Goal: Task Accomplishment & Management: Complete application form

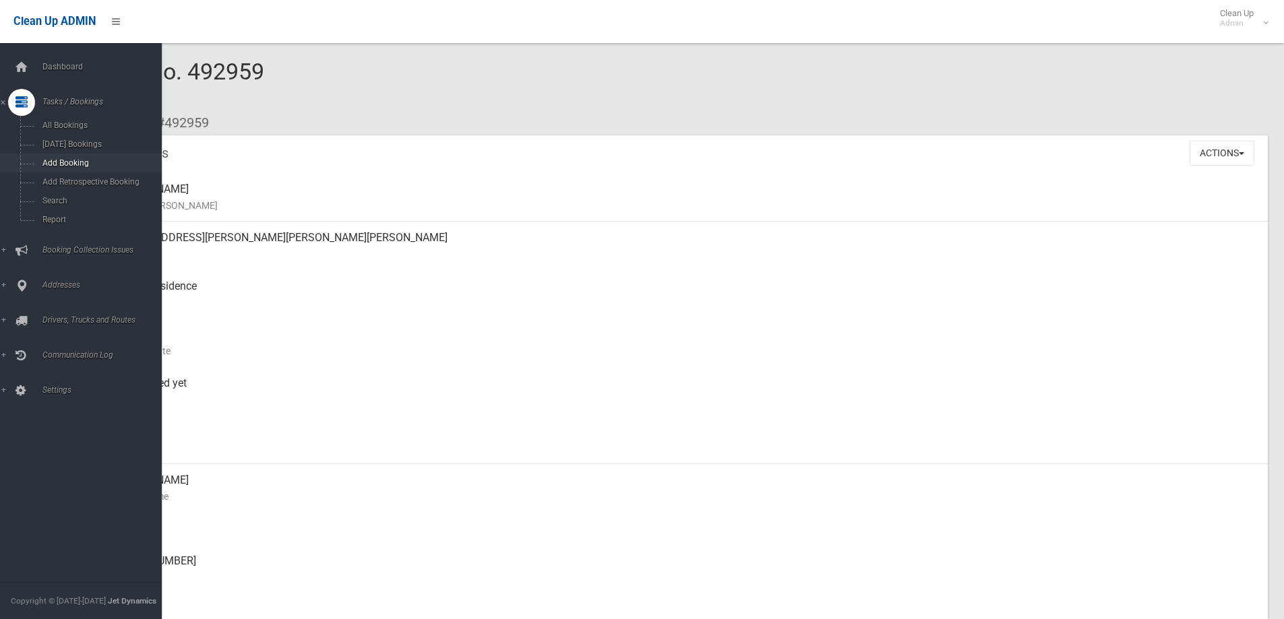
scroll to position [67, 0]
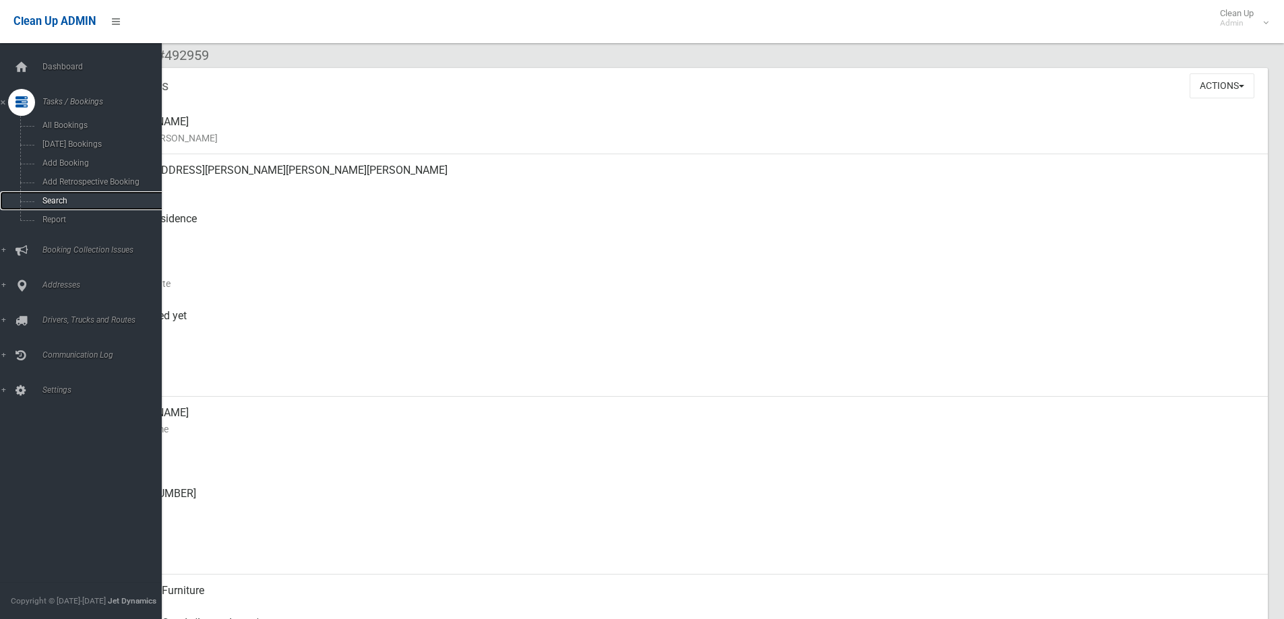
click at [58, 197] on span "Search" at bounding box center [99, 200] width 122 height 9
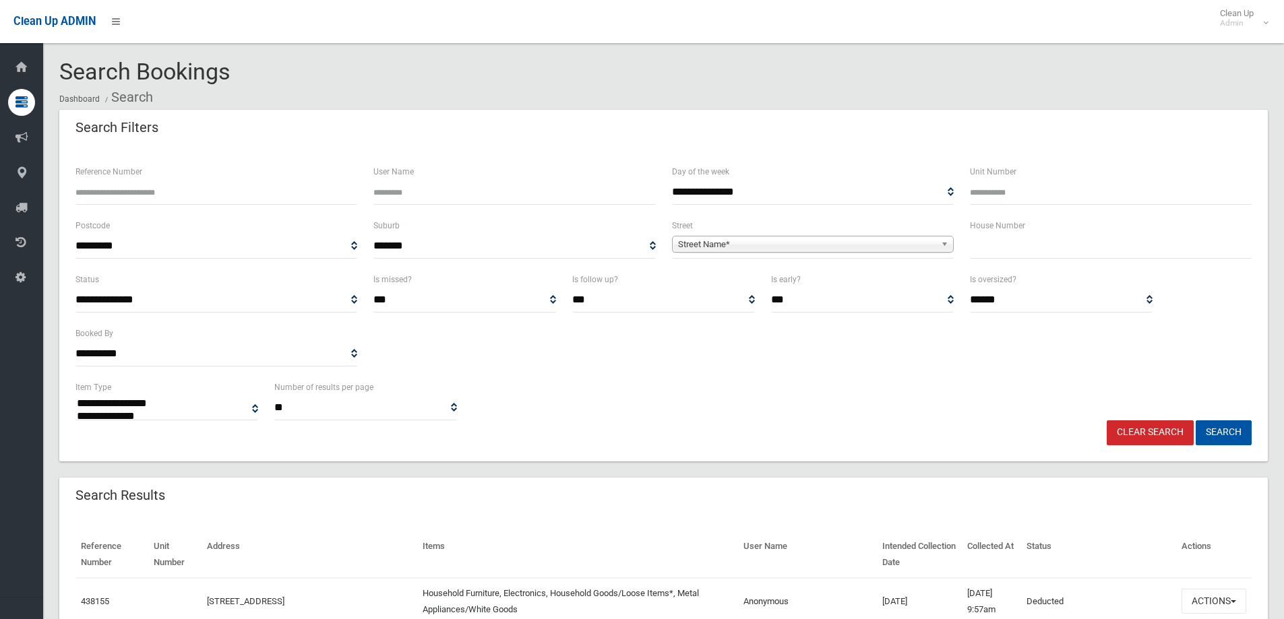
select select
click at [724, 245] on span "Street Name*" at bounding box center [806, 244] width 257 height 16
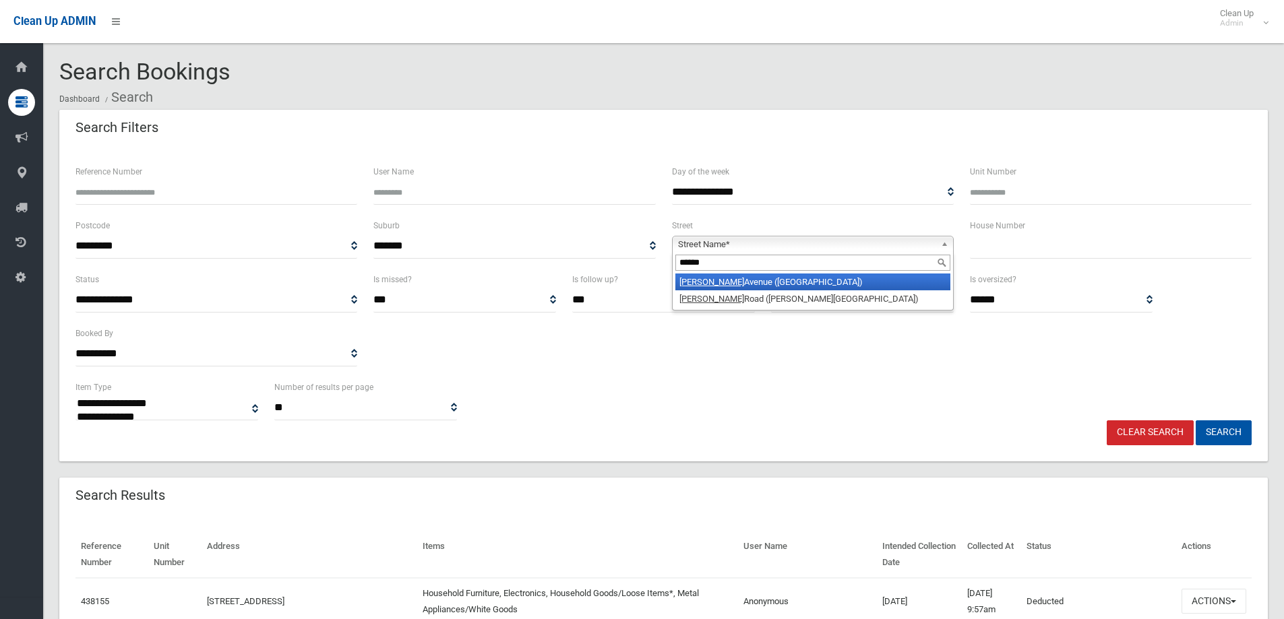
type input "******"
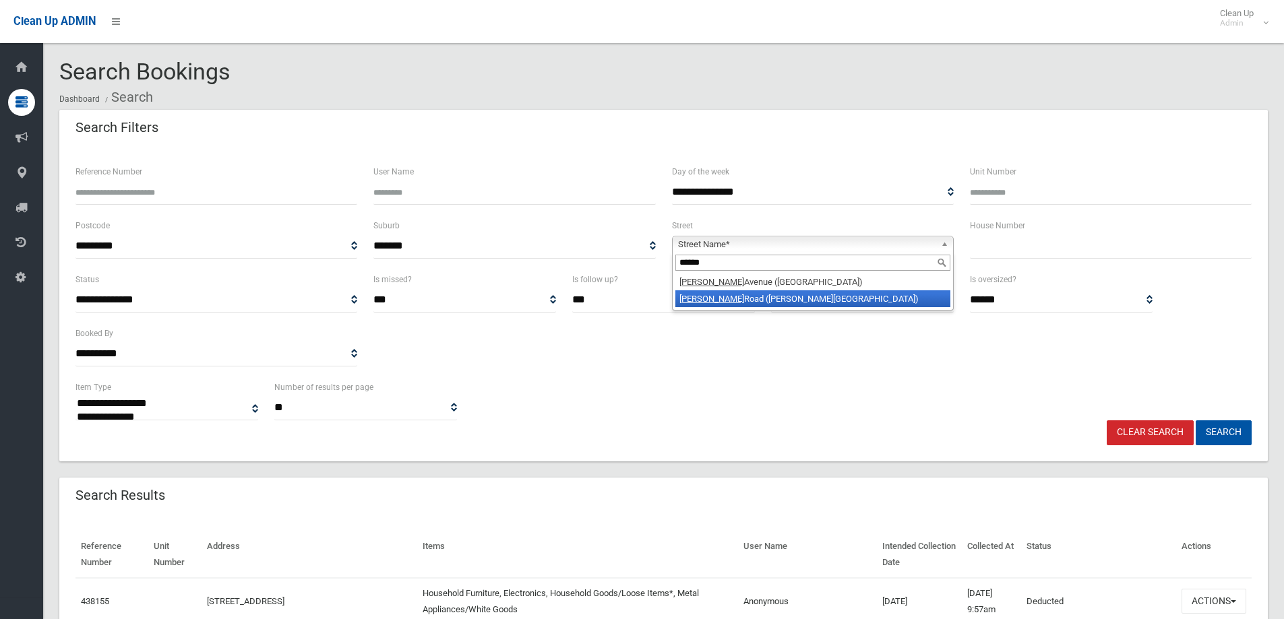
drag, startPoint x: 753, startPoint y: 286, endPoint x: 757, endPoint y: 296, distance: 10.0
click at [757, 296] on ul "Denman Avenue (WILEY PARK 2195) Denman Road (GEORGES HALL 2198)" at bounding box center [811, 291] width 278 height 34
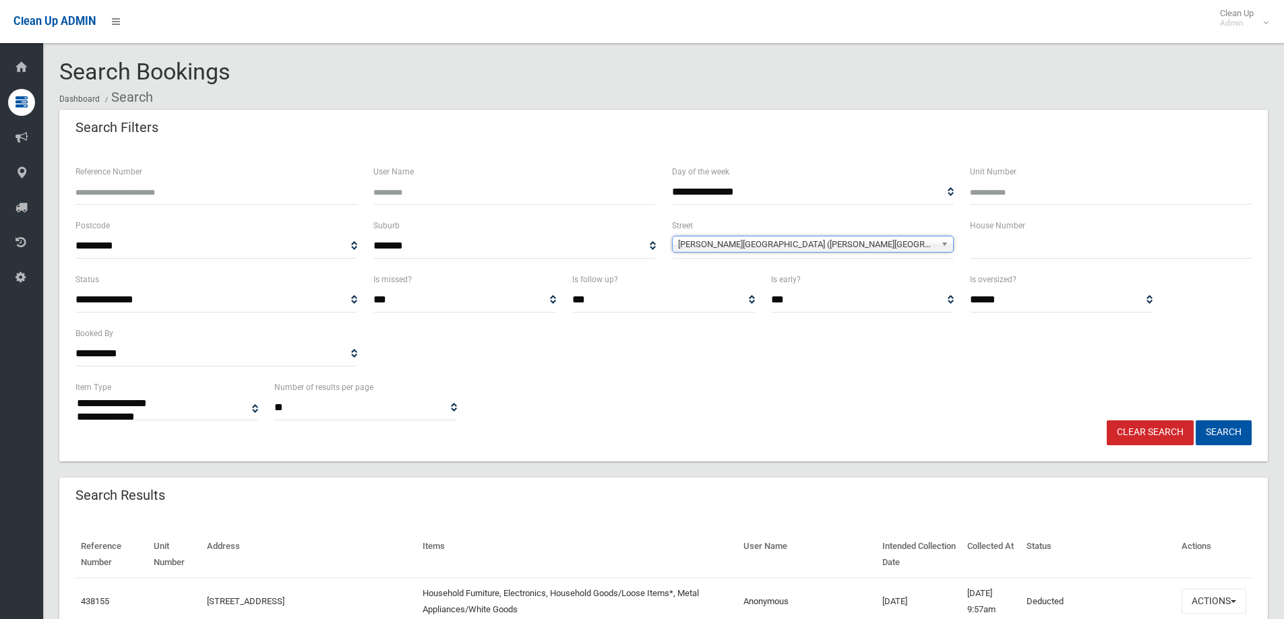
click at [990, 256] on input "text" at bounding box center [1111, 246] width 282 height 25
type input "**"
click at [1195, 420] on button "Search" at bounding box center [1223, 432] width 56 height 25
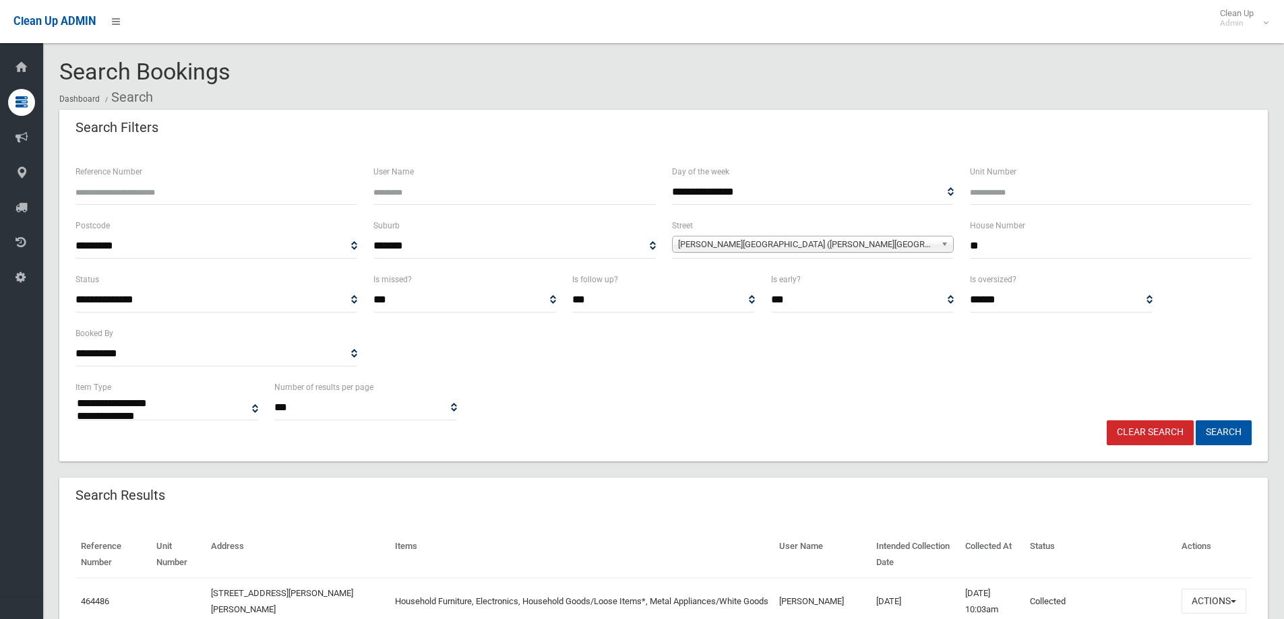
select select
drag, startPoint x: 1013, startPoint y: 249, endPoint x: 865, endPoint y: 283, distance: 152.0
click at [868, 283] on form "**********" at bounding box center [663, 305] width 1176 height 282
type input "**"
click at [756, 248] on span "Denman Road (GEORGES HALL 2198)" at bounding box center [806, 244] width 257 height 16
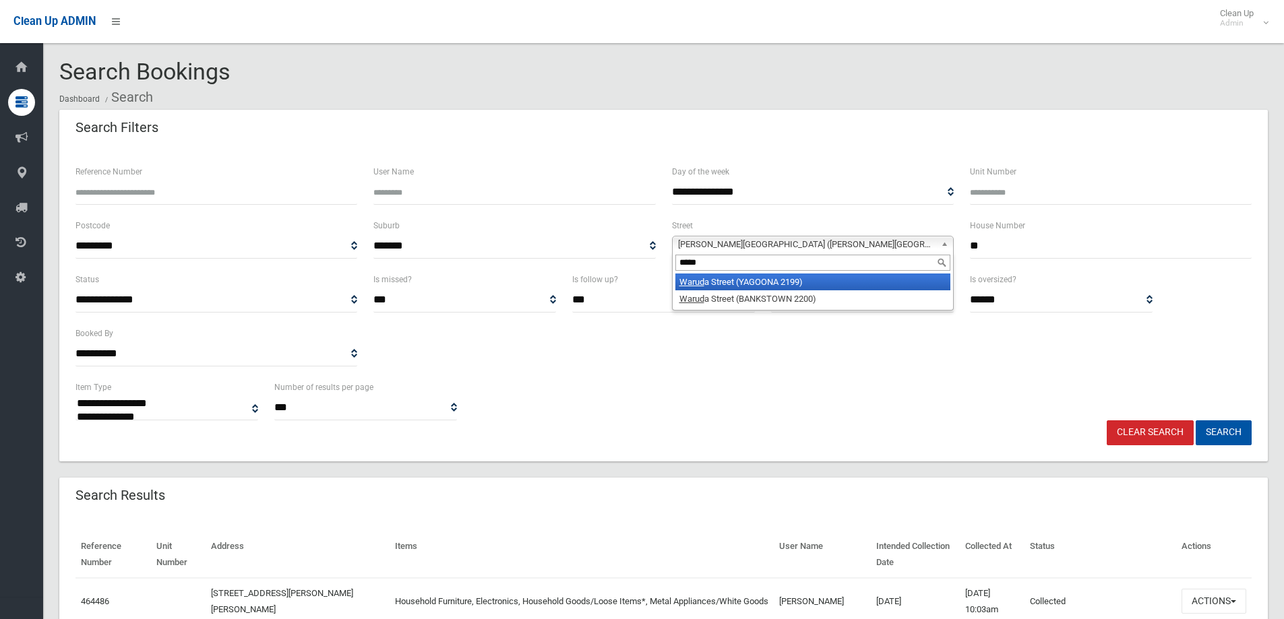
type input "*****"
click at [760, 277] on li "Warud a Street (YAGOONA 2199)" at bounding box center [812, 282] width 275 height 17
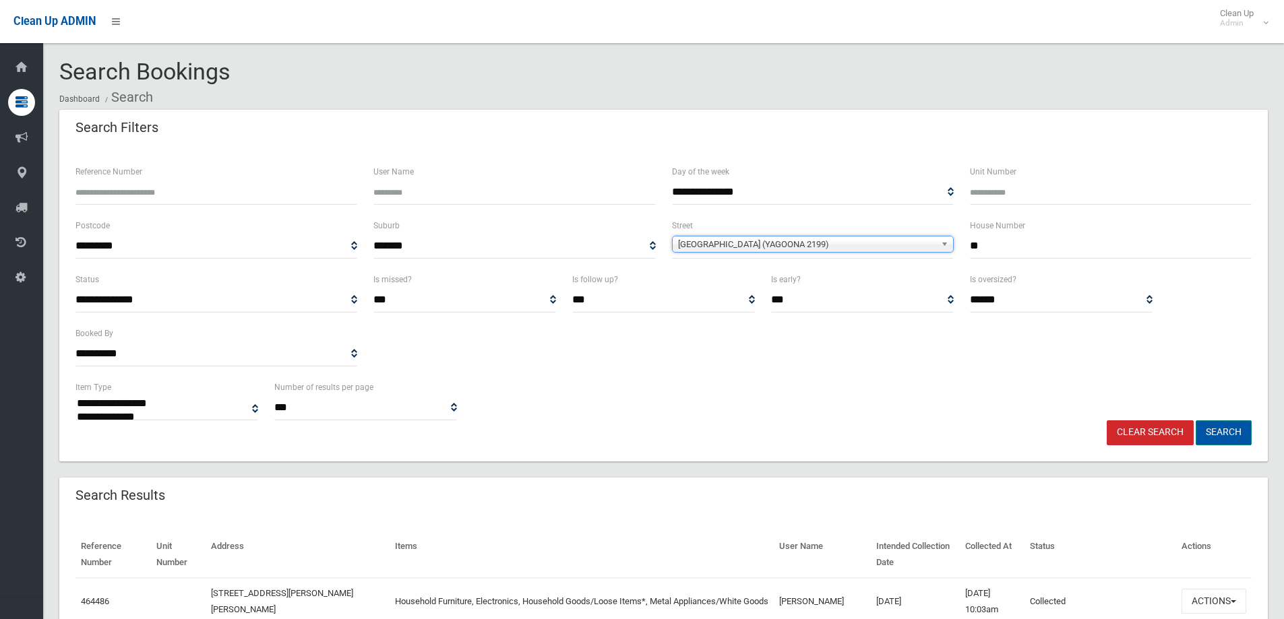
click at [1219, 424] on button "Search" at bounding box center [1223, 432] width 56 height 25
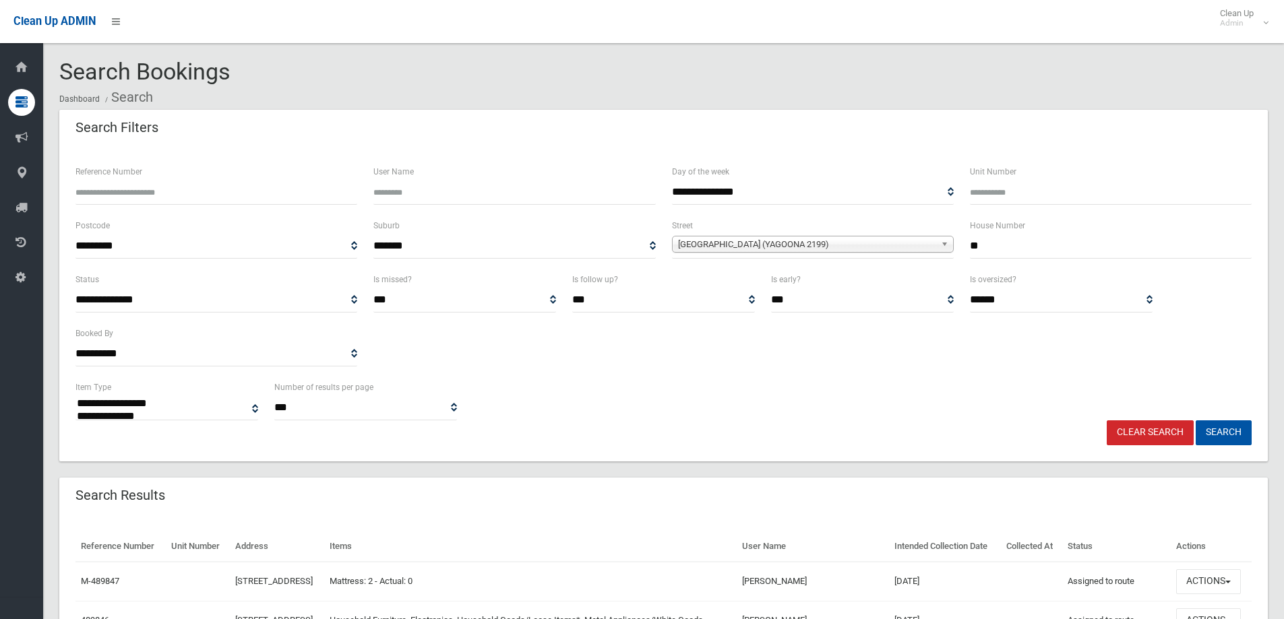
select select
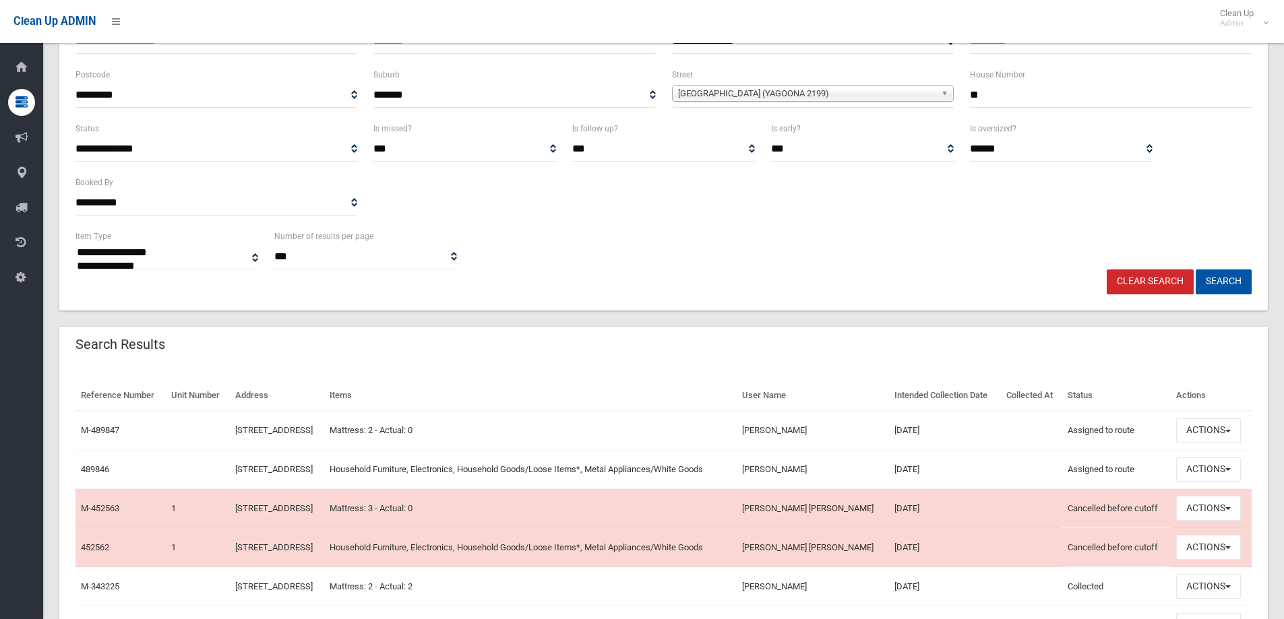
scroll to position [202, 0]
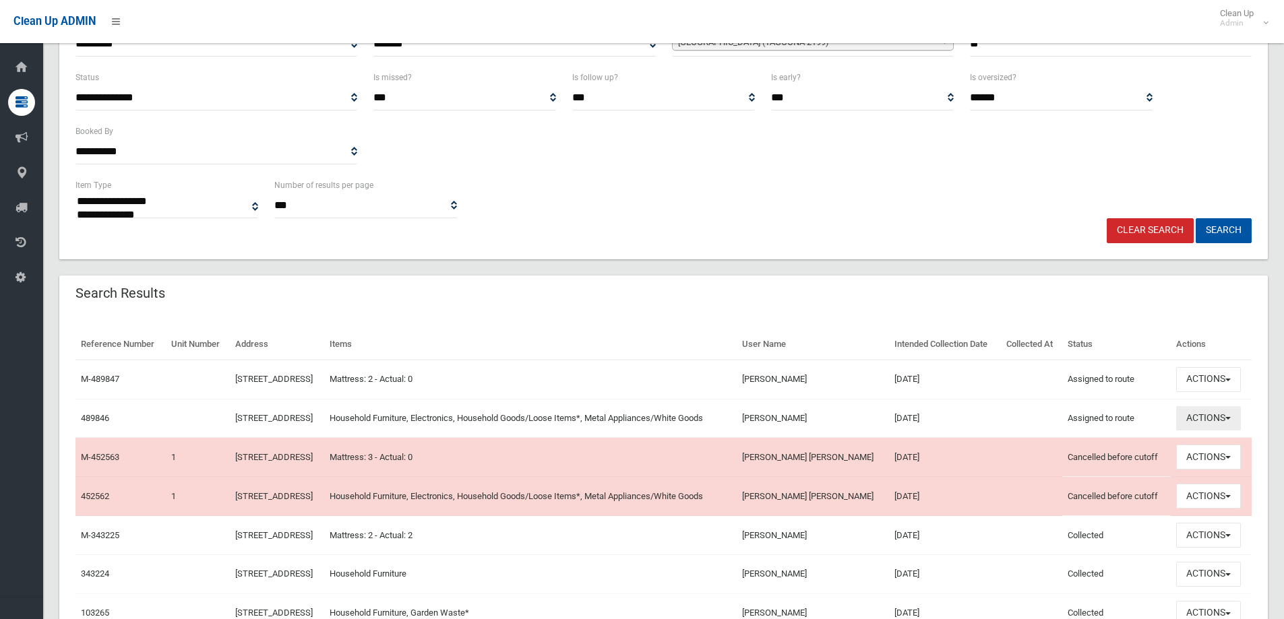
click at [1195, 416] on button "Actions" at bounding box center [1208, 418] width 65 height 25
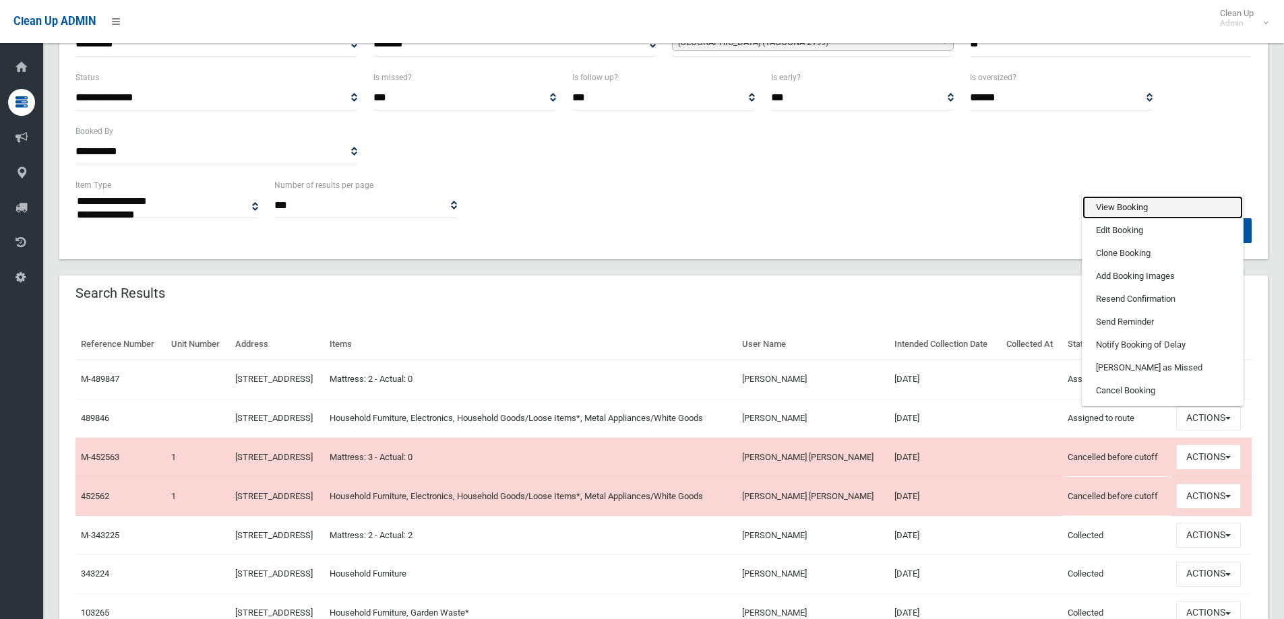
click at [1146, 210] on link "View Booking" at bounding box center [1162, 207] width 160 height 23
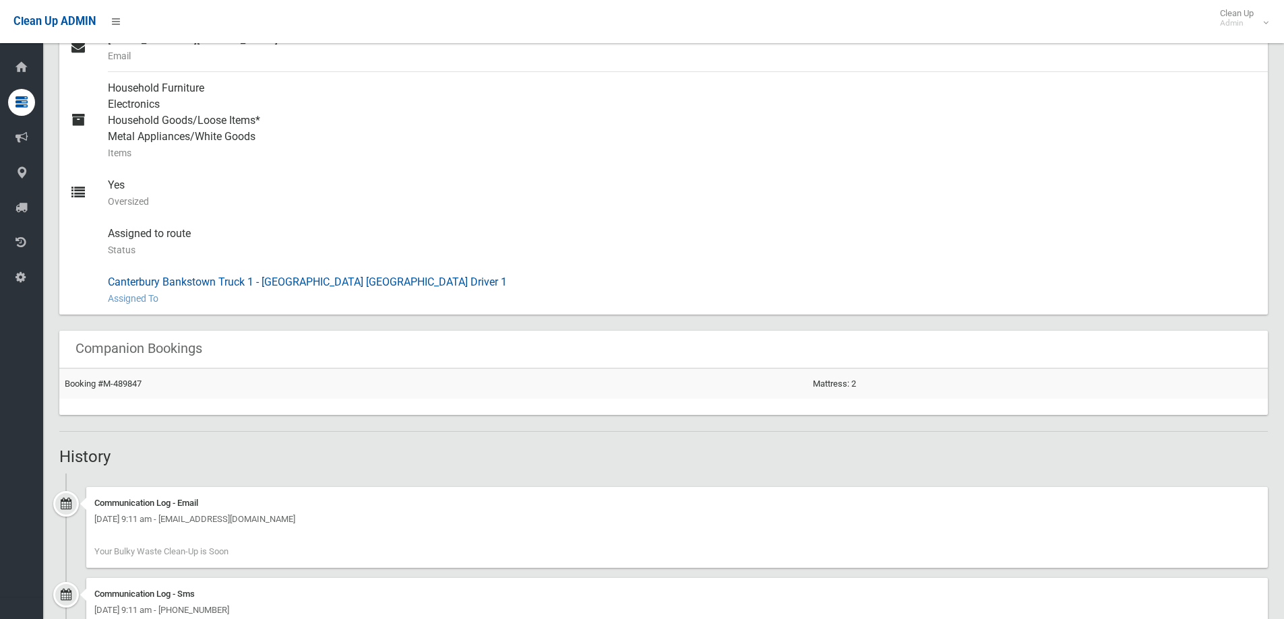
scroll to position [826, 0]
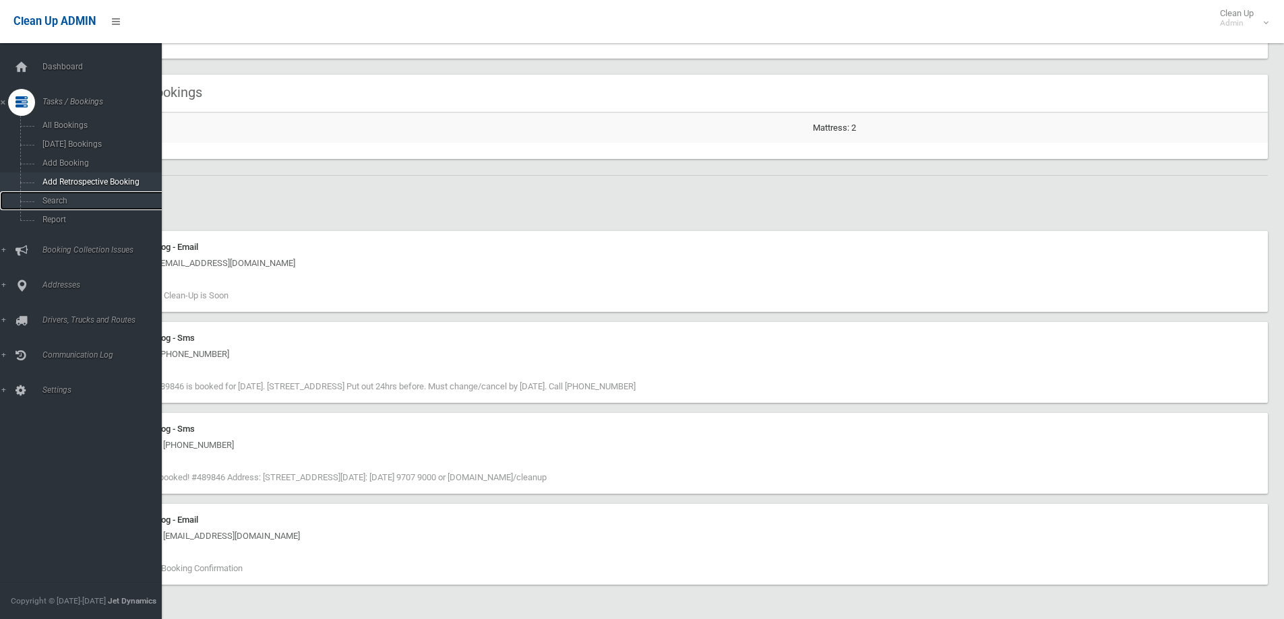
drag, startPoint x: 69, startPoint y: 194, endPoint x: 145, endPoint y: 190, distance: 76.2
click at [69, 194] on link "Search" at bounding box center [86, 200] width 172 height 19
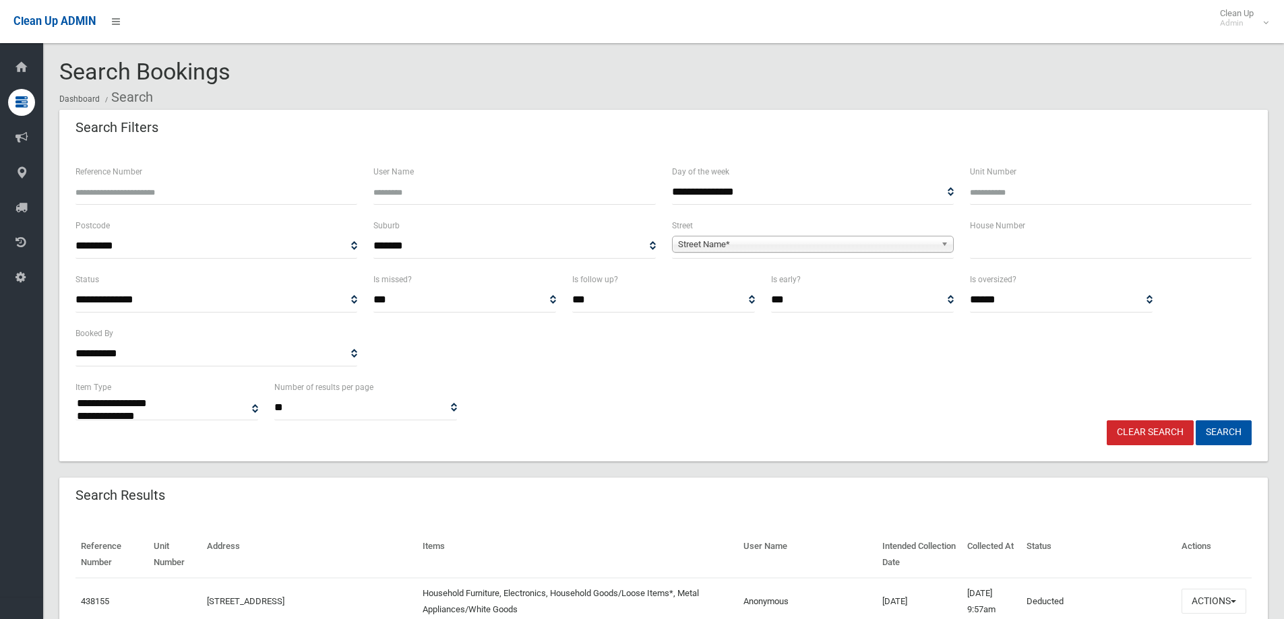
select select
click at [722, 245] on span "Street Name*" at bounding box center [806, 244] width 257 height 16
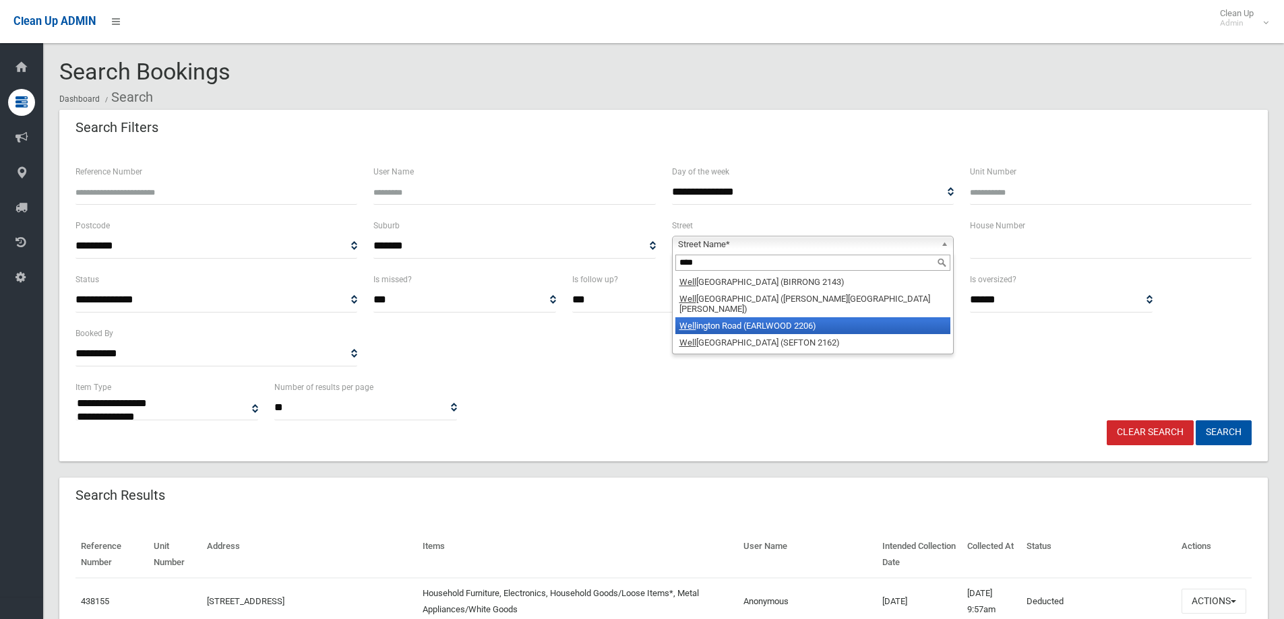
type input "****"
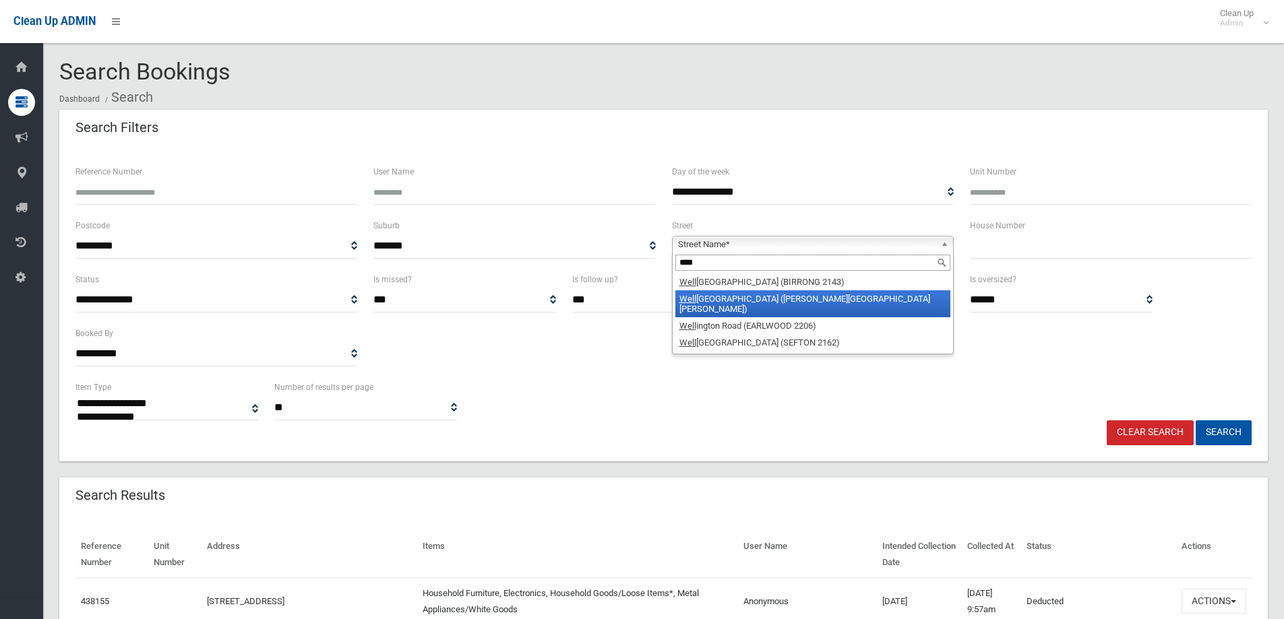
click at [767, 302] on li "Well ington Road (CHESTER HILL 2162)" at bounding box center [812, 303] width 275 height 27
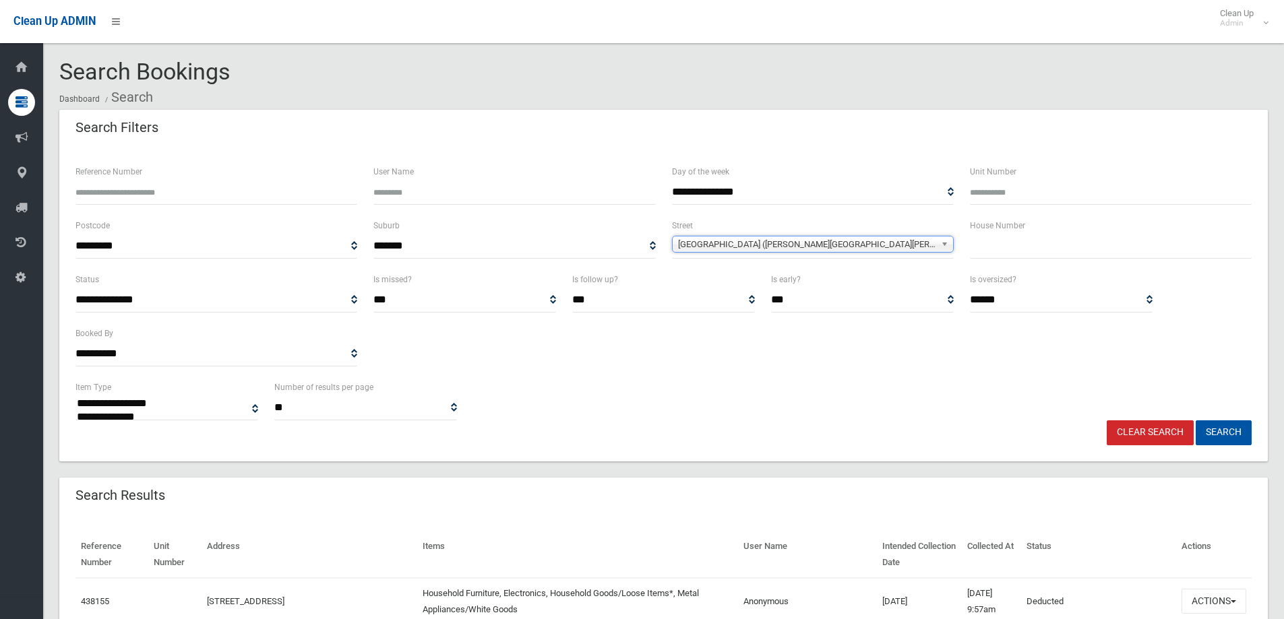
click at [1013, 255] on input "text" at bounding box center [1111, 246] width 282 height 25
type input "***"
click at [1195, 420] on button "Search" at bounding box center [1223, 432] width 56 height 25
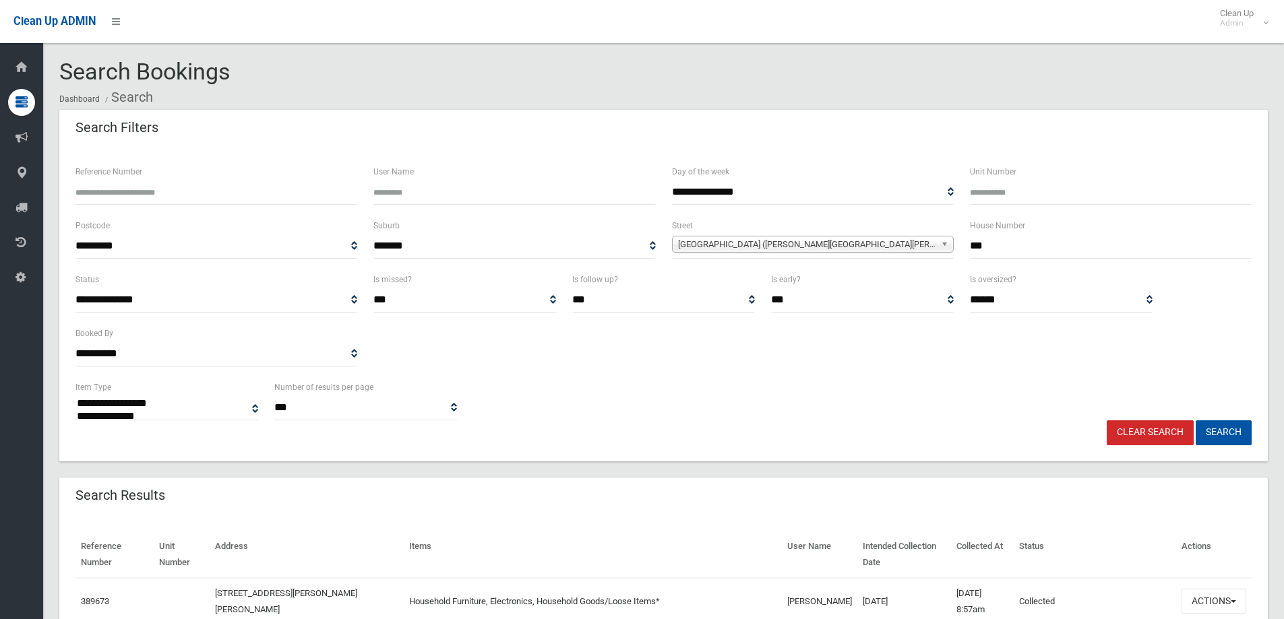
select select
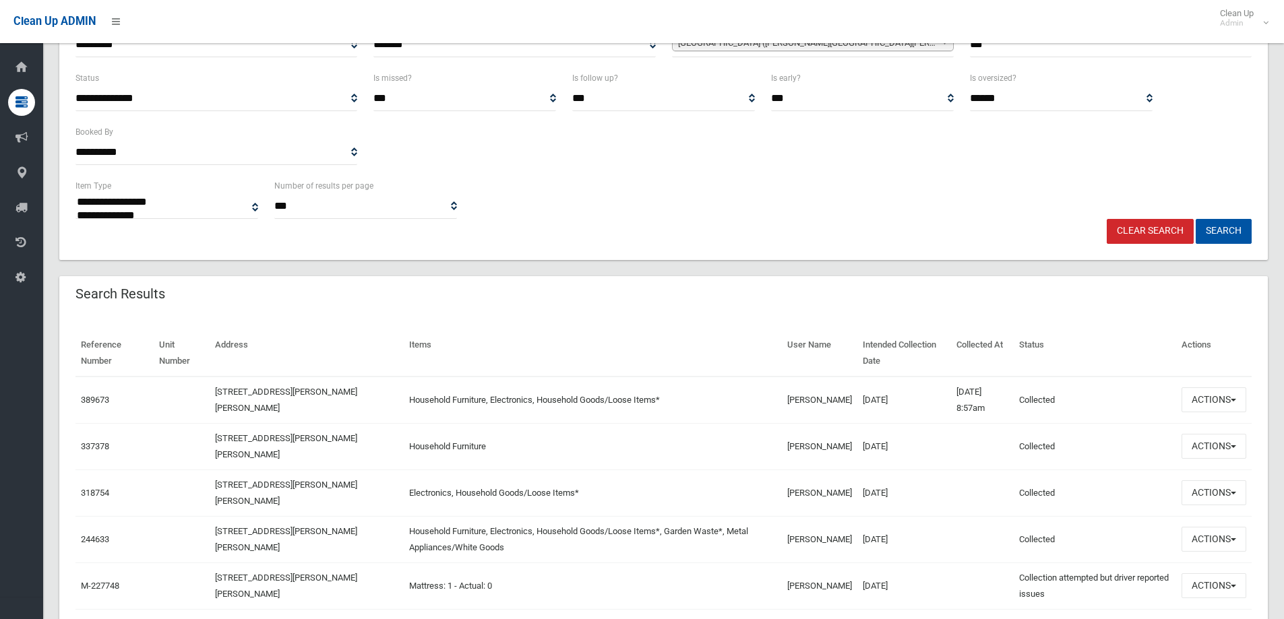
scroll to position [202, 0]
click at [1187, 397] on button "Actions" at bounding box center [1213, 399] width 65 height 25
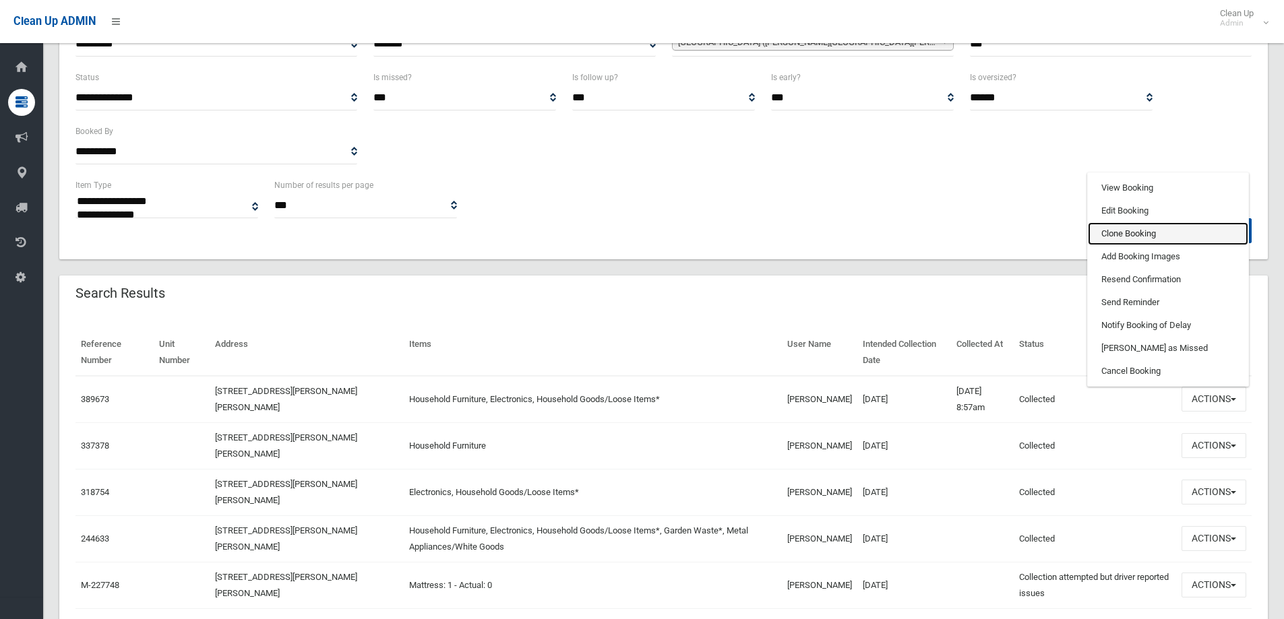
click at [1143, 228] on link "Clone Booking" at bounding box center [1167, 233] width 160 height 23
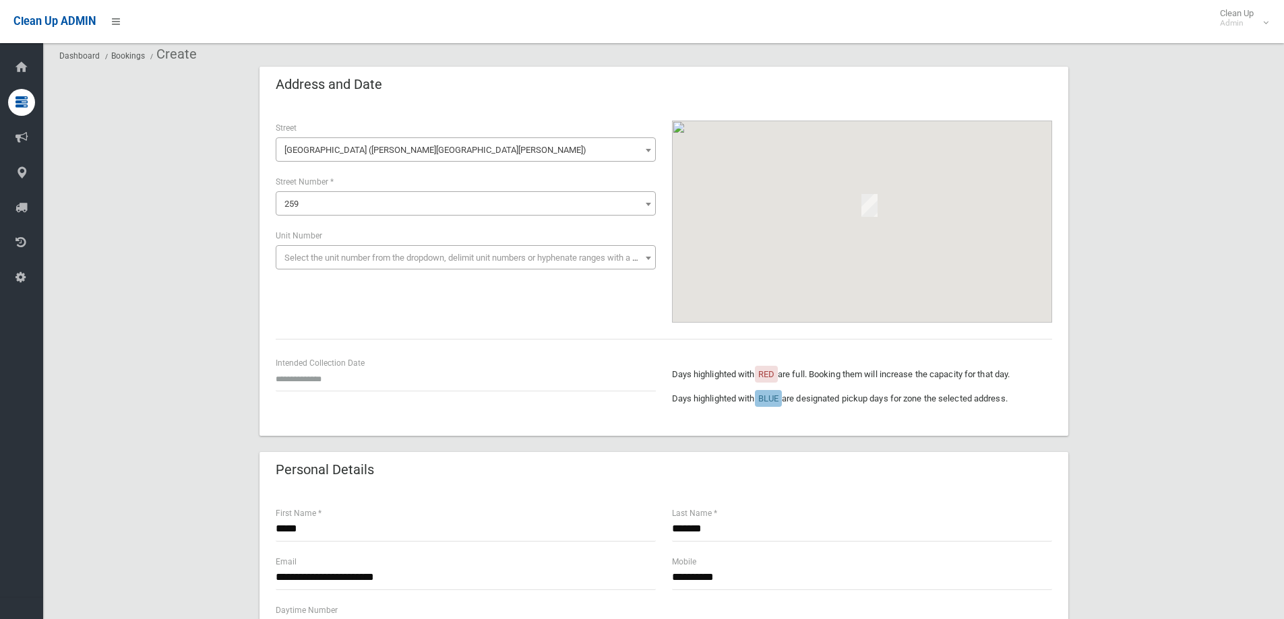
scroll to position [67, 0]
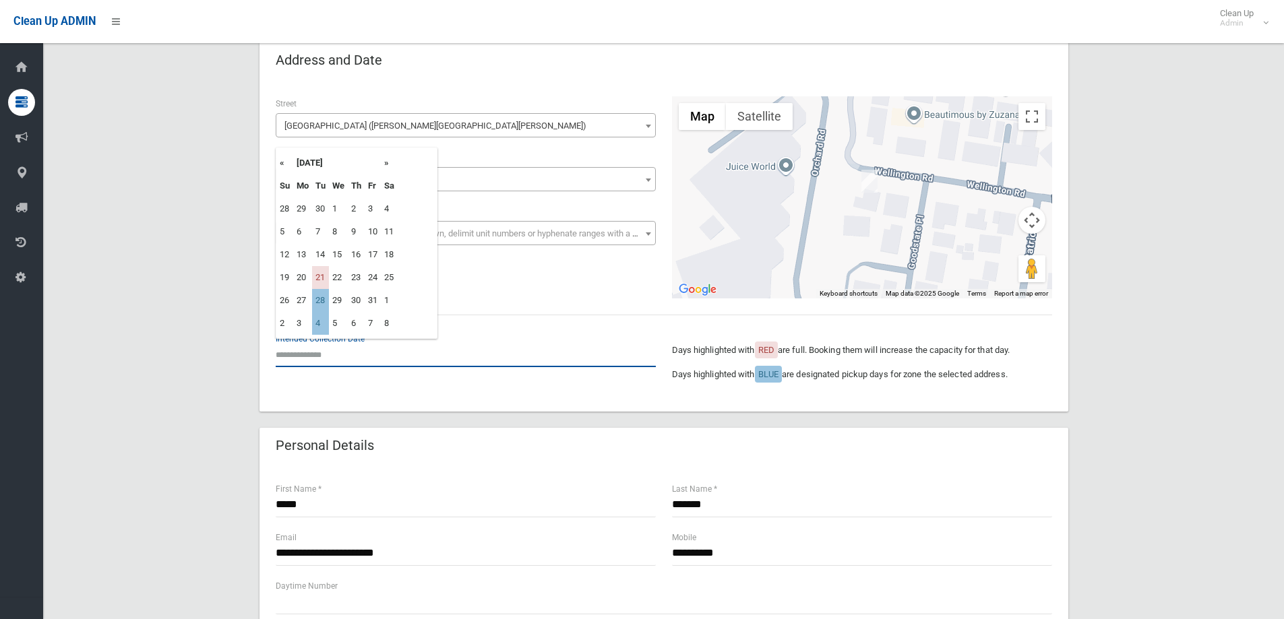
click at [349, 366] on input "text" at bounding box center [466, 354] width 380 height 25
click at [322, 301] on td "28" at bounding box center [320, 300] width 17 height 23
type input "**********"
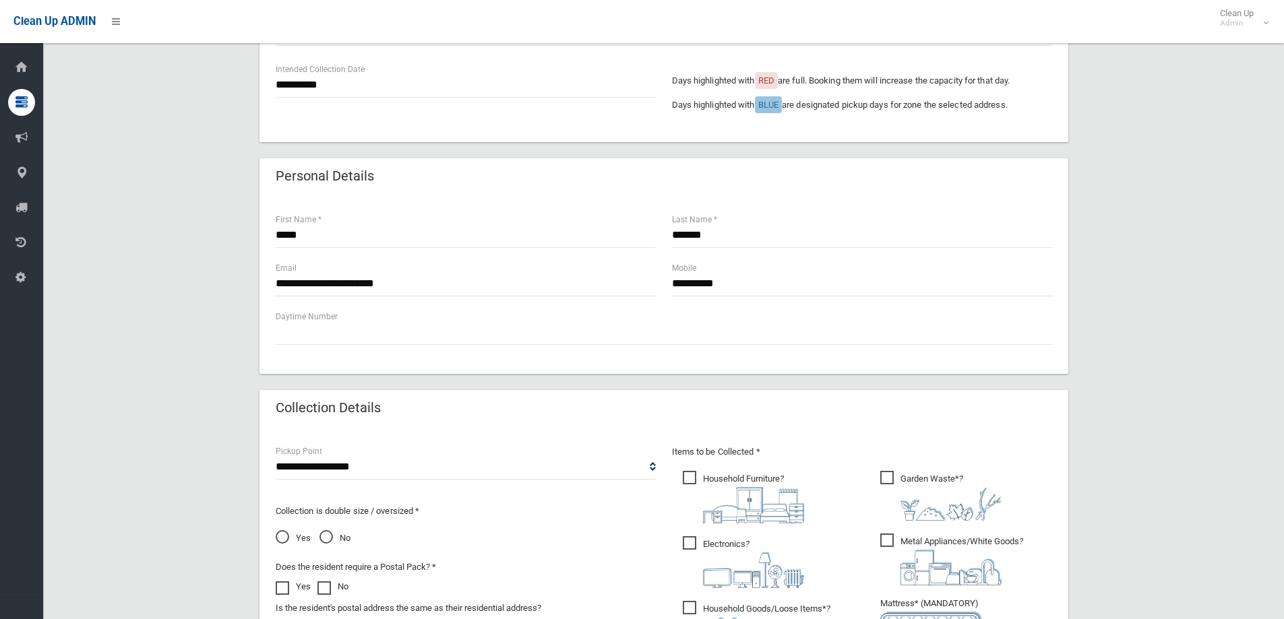
scroll to position [404, 0]
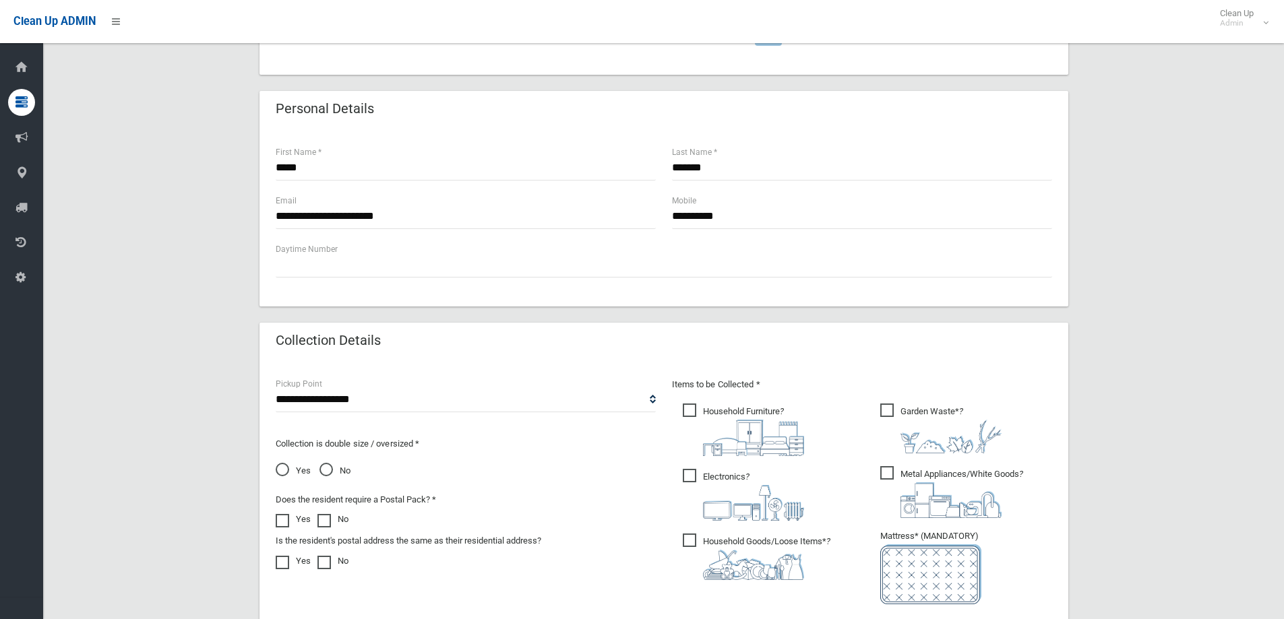
click at [895, 416] on span "Garden Waste* ?" at bounding box center [940, 429] width 121 height 50
click at [895, 472] on span "Metal Appliances/White Goods ?" at bounding box center [951, 492] width 143 height 52
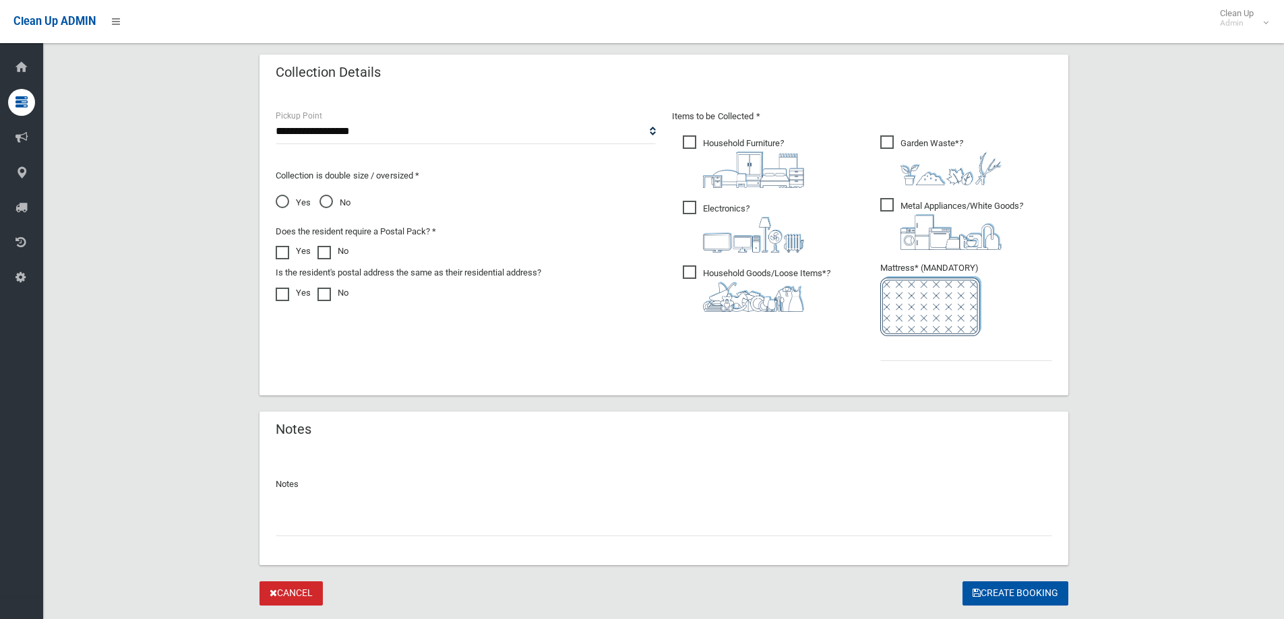
scroll to position [674, 0]
click at [906, 354] on input "text" at bounding box center [966, 347] width 172 height 25
click at [285, 203] on span "Yes" at bounding box center [293, 201] width 35 height 16
click at [916, 349] on input "text" at bounding box center [966, 347] width 172 height 25
type input "*"
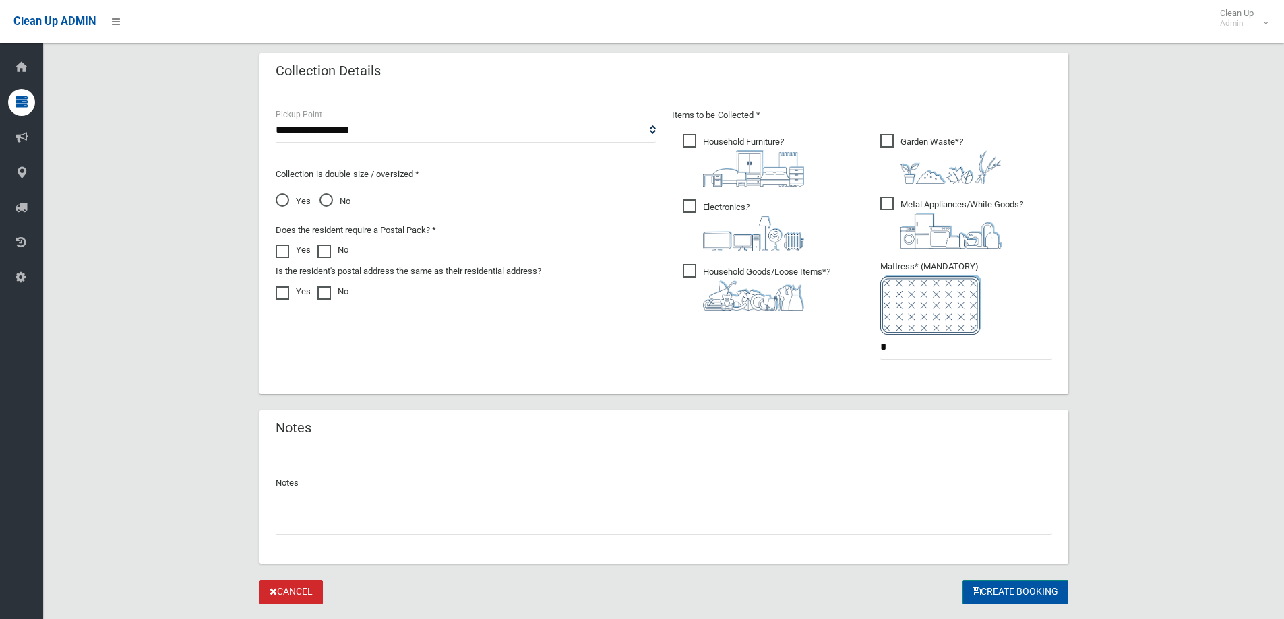
click at [1002, 583] on button "Create Booking" at bounding box center [1015, 592] width 106 height 25
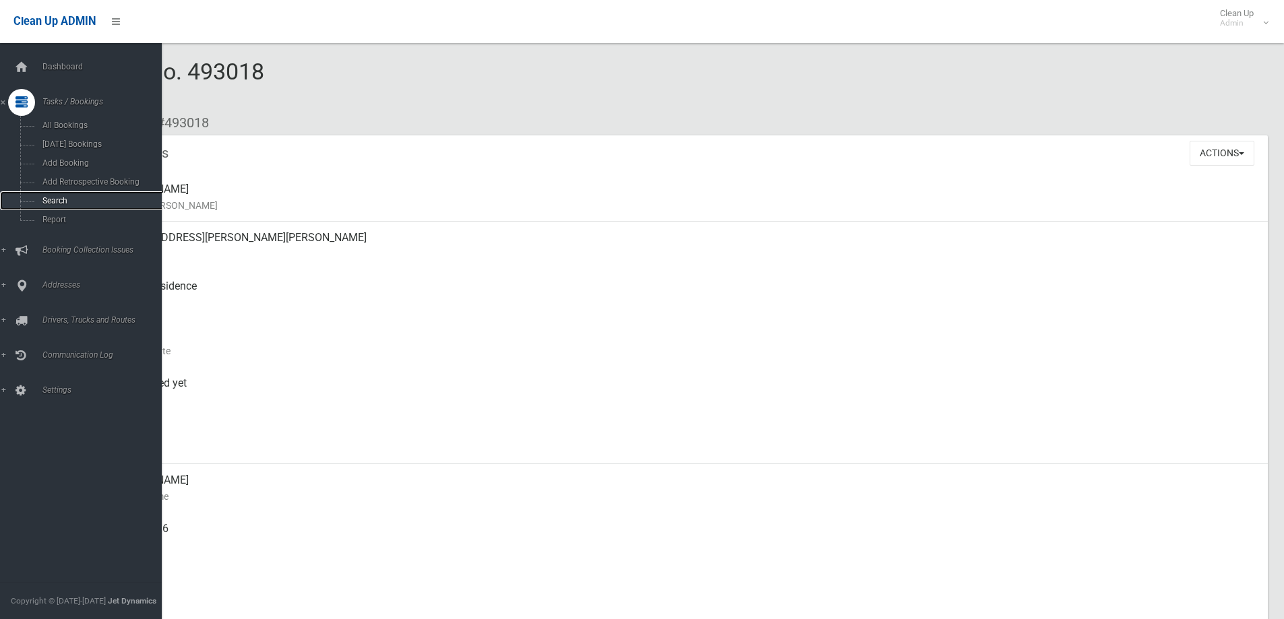
click at [71, 206] on link "Search" at bounding box center [86, 200] width 172 height 19
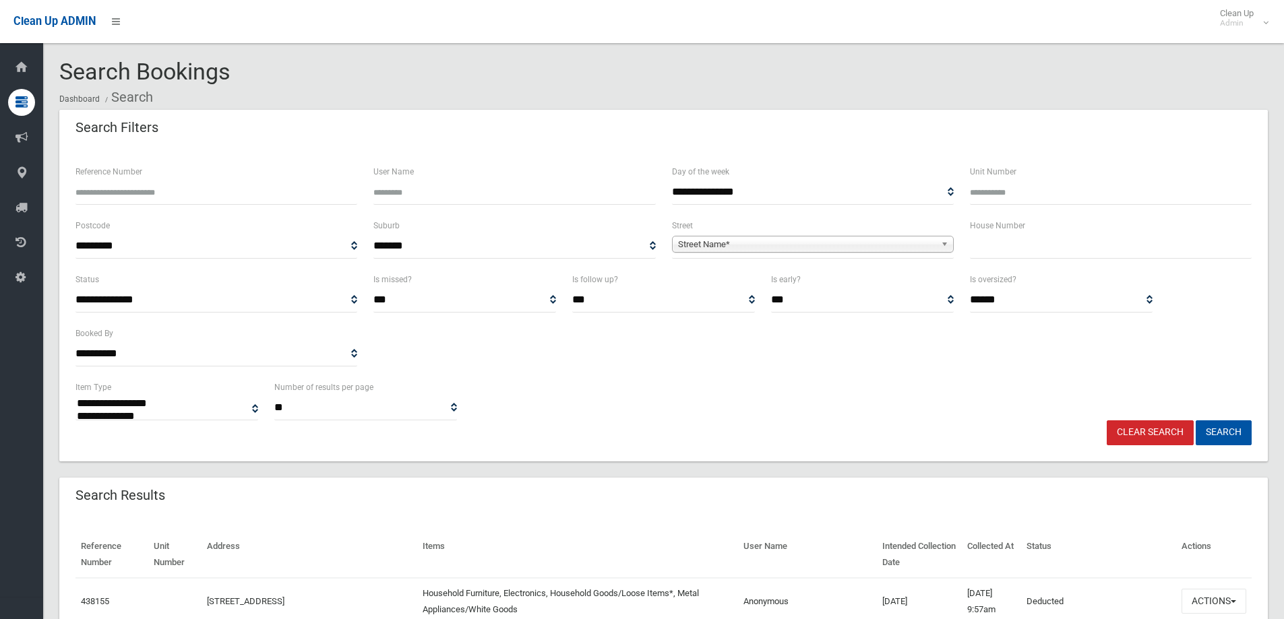
select select
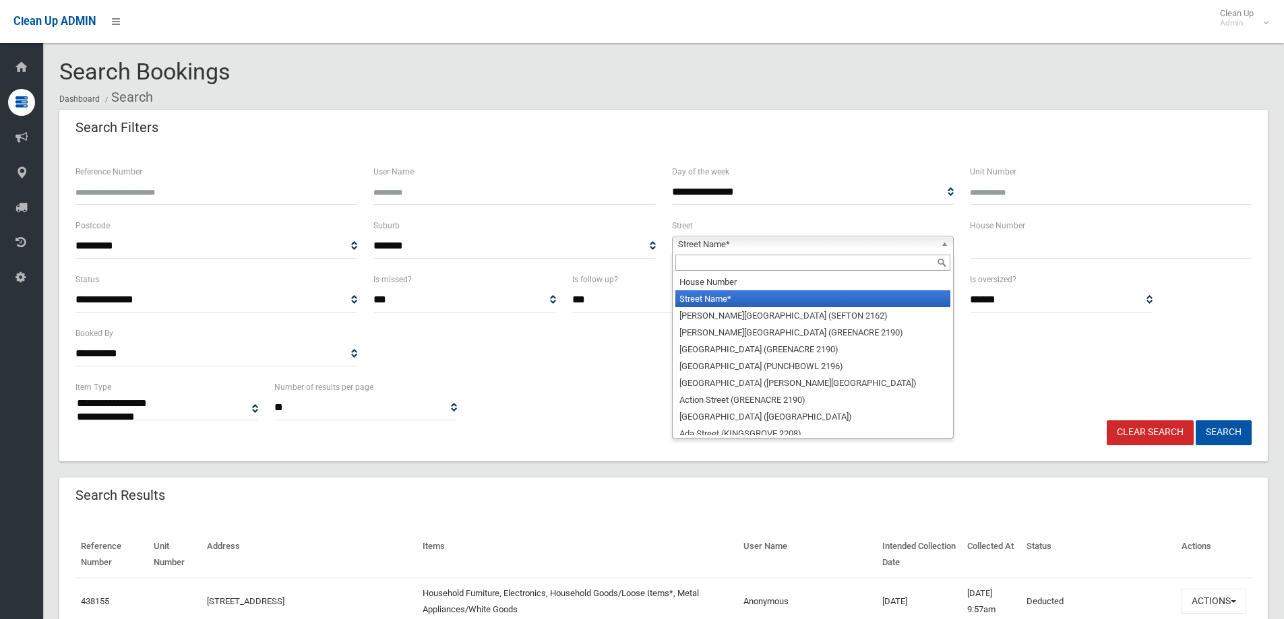
click at [709, 243] on span "Street Name*" at bounding box center [806, 244] width 257 height 16
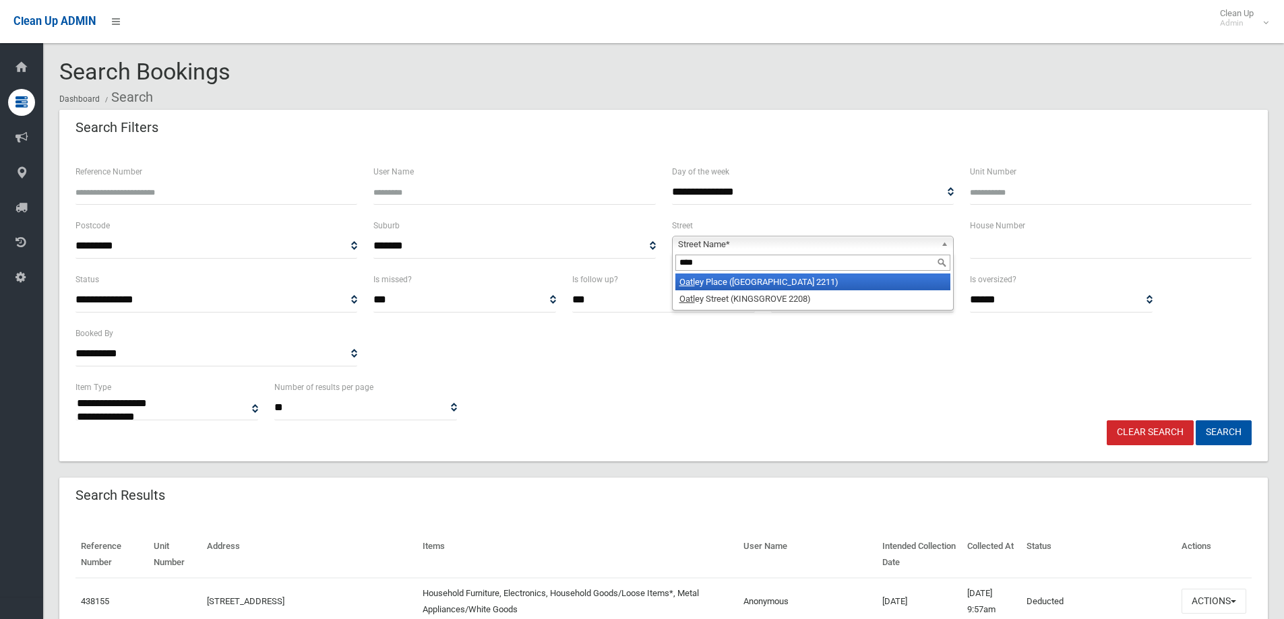
type input "****"
click at [735, 282] on li "Oatl ey Place (PADSTOW HEIGHTS 2211)" at bounding box center [812, 282] width 275 height 17
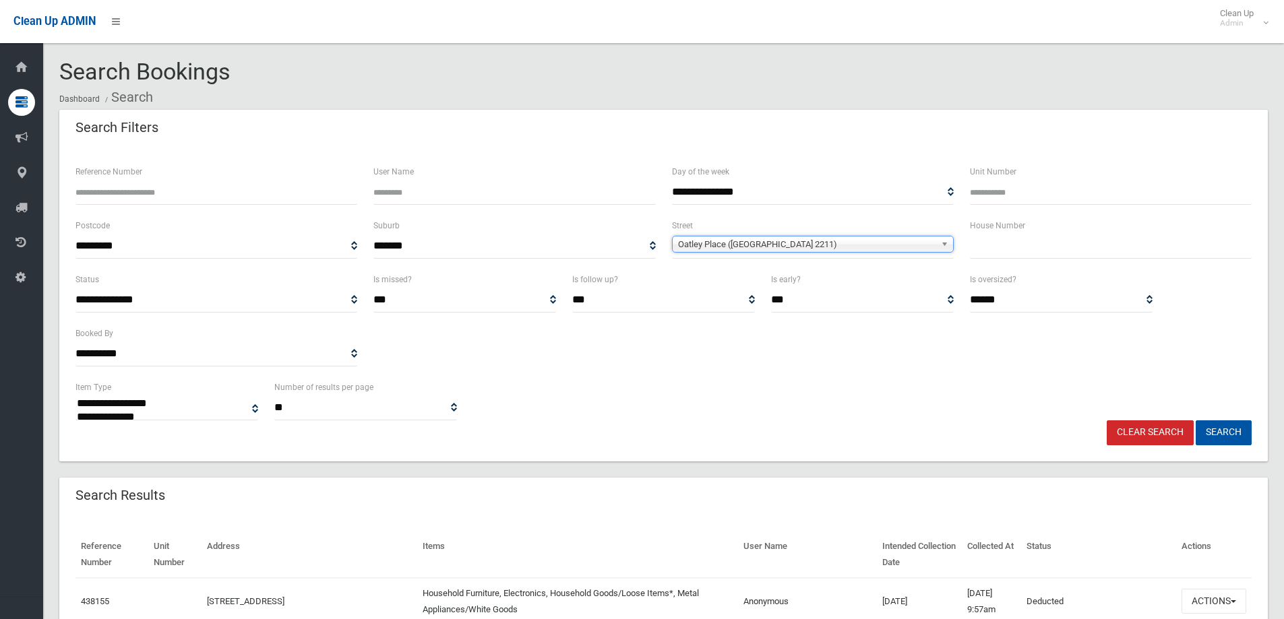
drag, startPoint x: 1052, startPoint y: 251, endPoint x: 1063, endPoint y: 245, distance: 12.1
click at [1053, 251] on input "text" at bounding box center [1111, 246] width 282 height 25
type input "*"
click at [1225, 432] on button "Search" at bounding box center [1223, 432] width 56 height 25
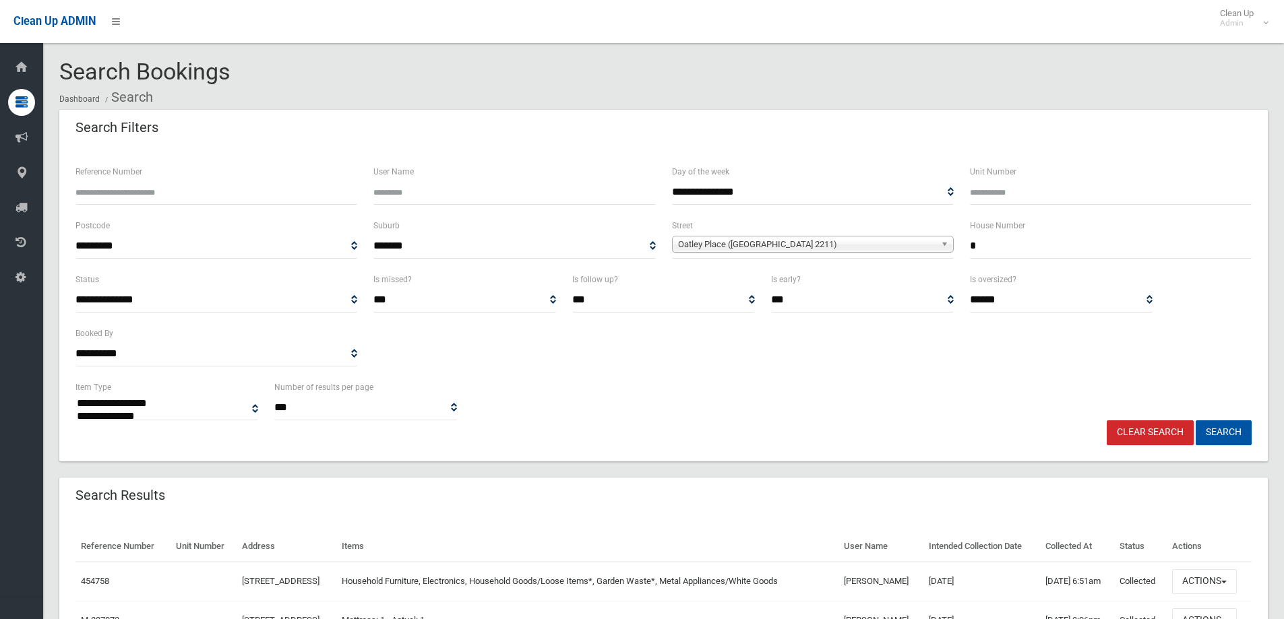
select select
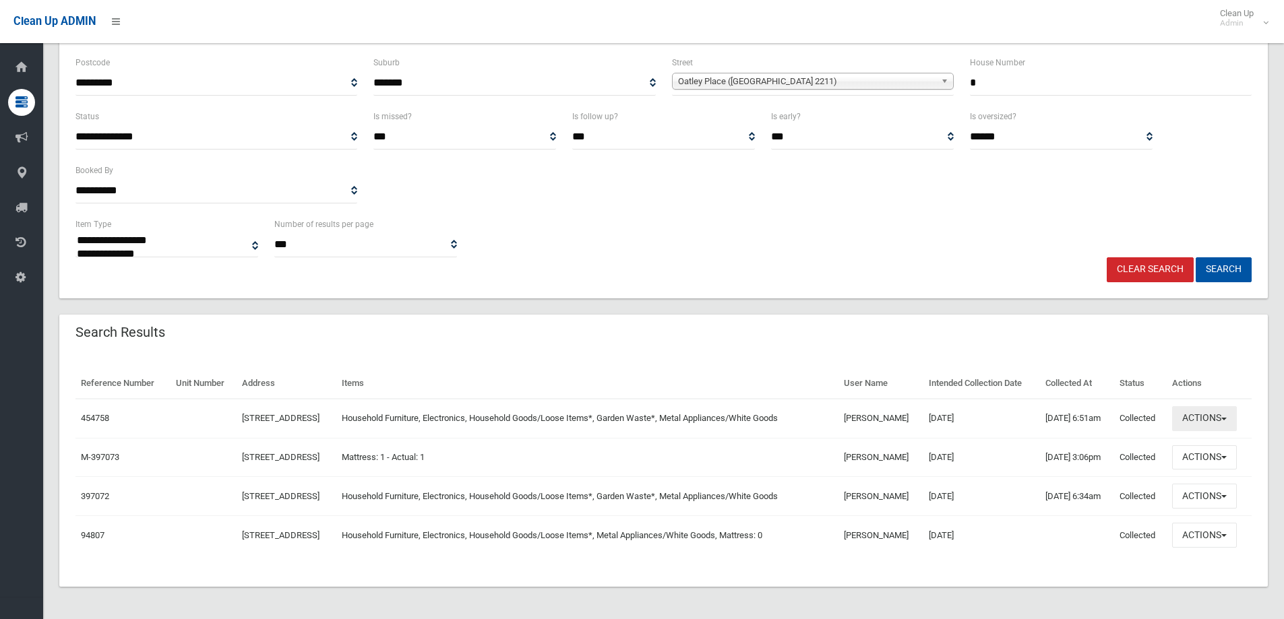
click at [1209, 406] on button "Actions" at bounding box center [1204, 418] width 65 height 25
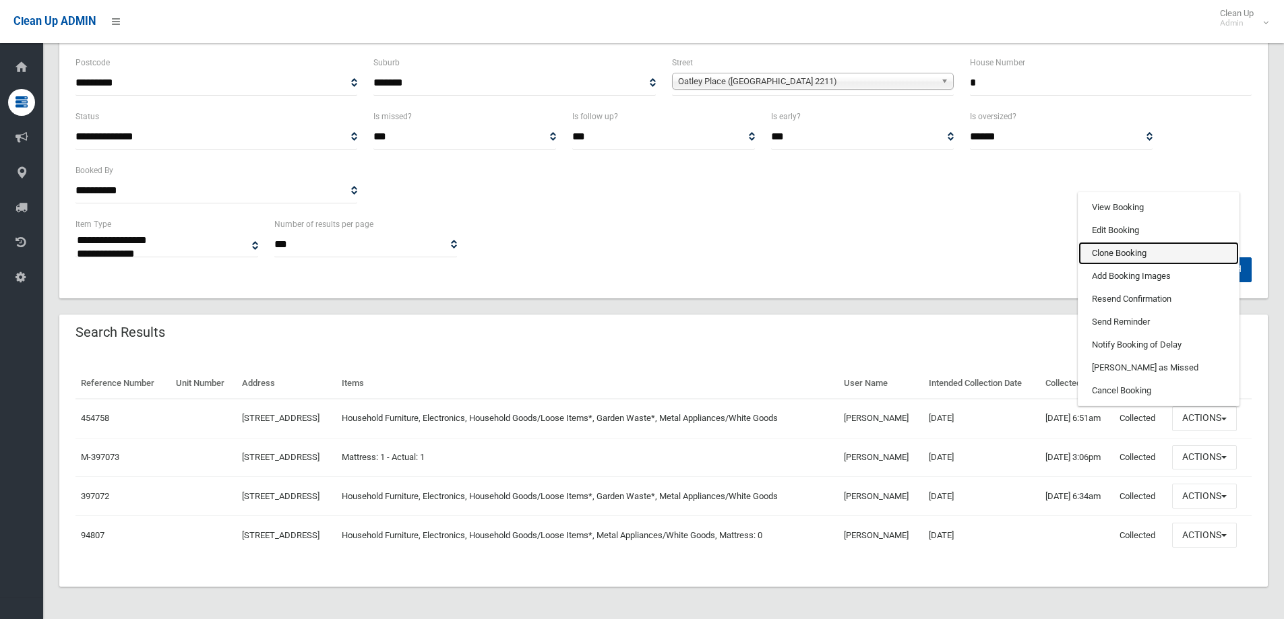
click at [1152, 242] on link "Clone Booking" at bounding box center [1158, 253] width 160 height 23
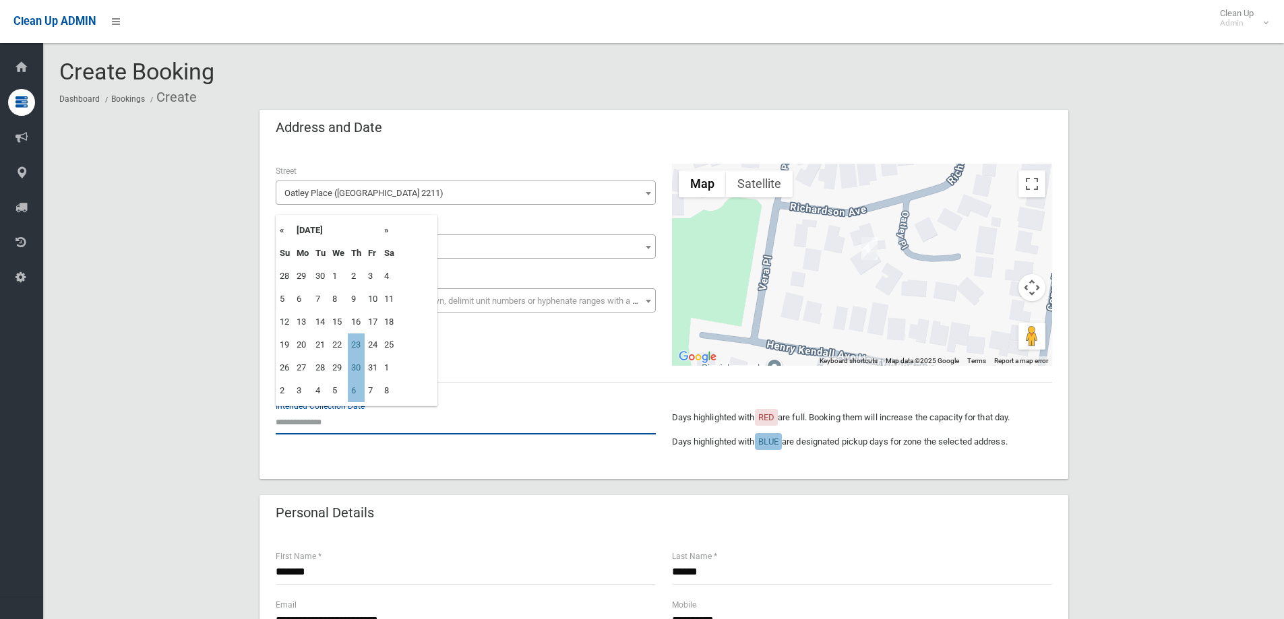
click at [327, 426] on input "text" at bounding box center [466, 422] width 380 height 25
click at [352, 344] on td "23" at bounding box center [356, 345] width 17 height 23
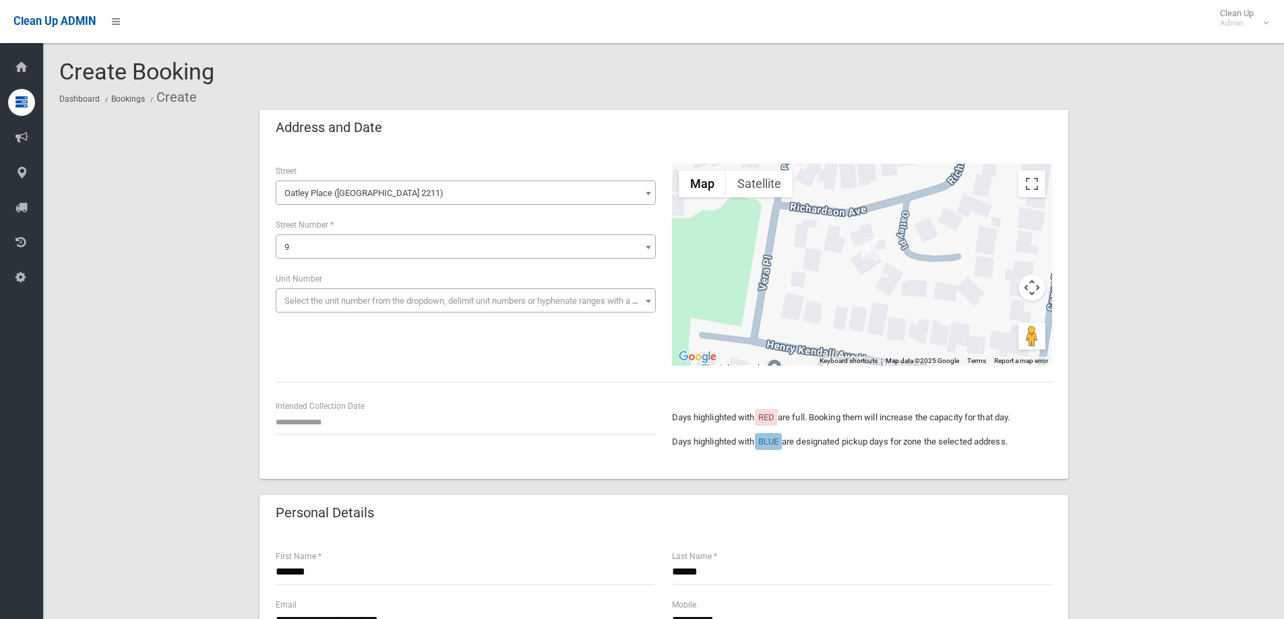
type input "**********"
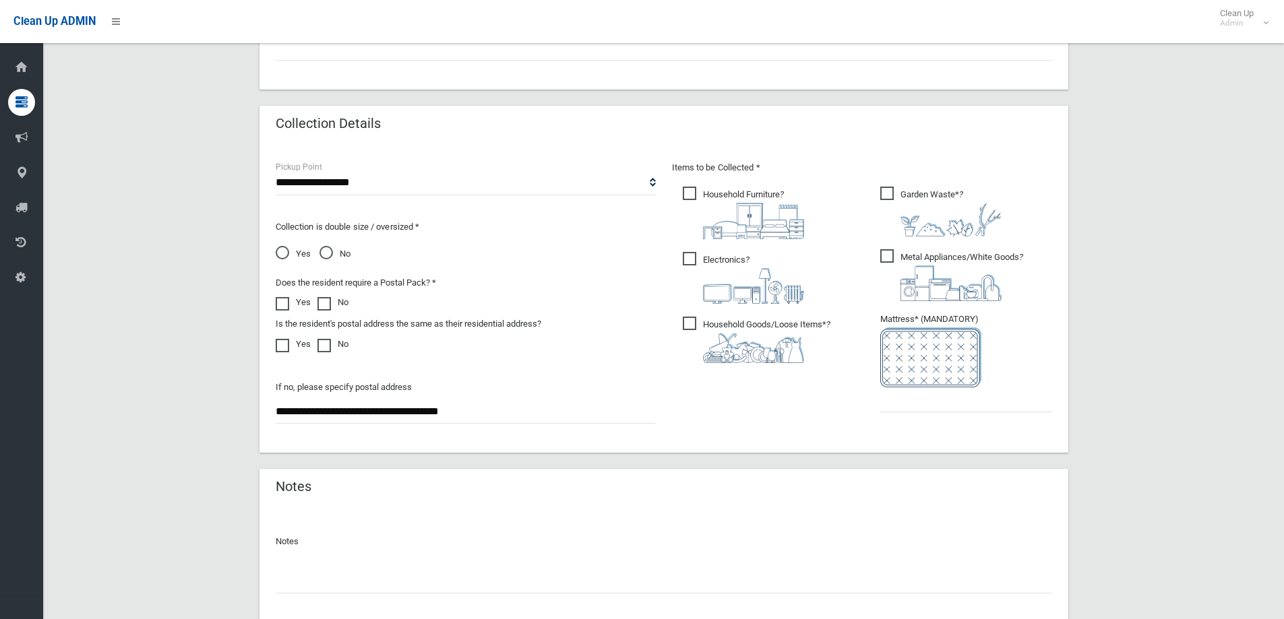
scroll to position [714, 0]
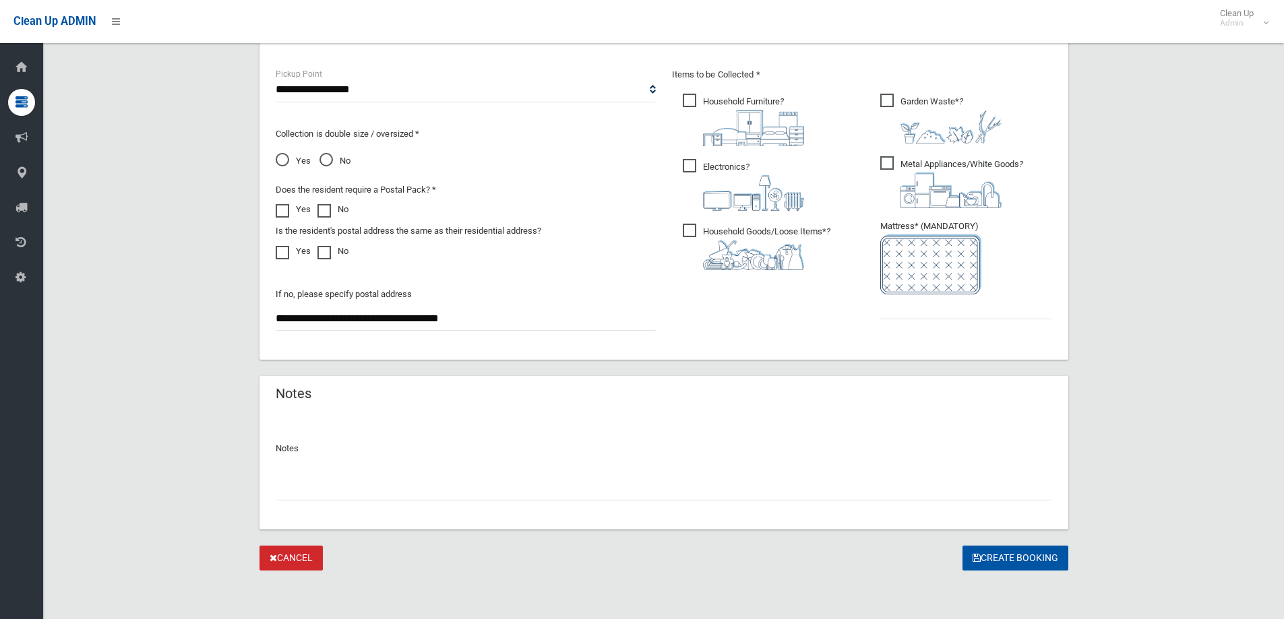
click at [879, 300] on ul "Garden Waste* ?" at bounding box center [960, 210] width 183 height 239
click at [881, 300] on input "text" at bounding box center [966, 306] width 172 height 25
type input "*"
drag, startPoint x: 981, startPoint y: 548, endPoint x: 776, endPoint y: 570, distance: 206.0
click at [981, 547] on button "Create Booking" at bounding box center [1015, 558] width 106 height 25
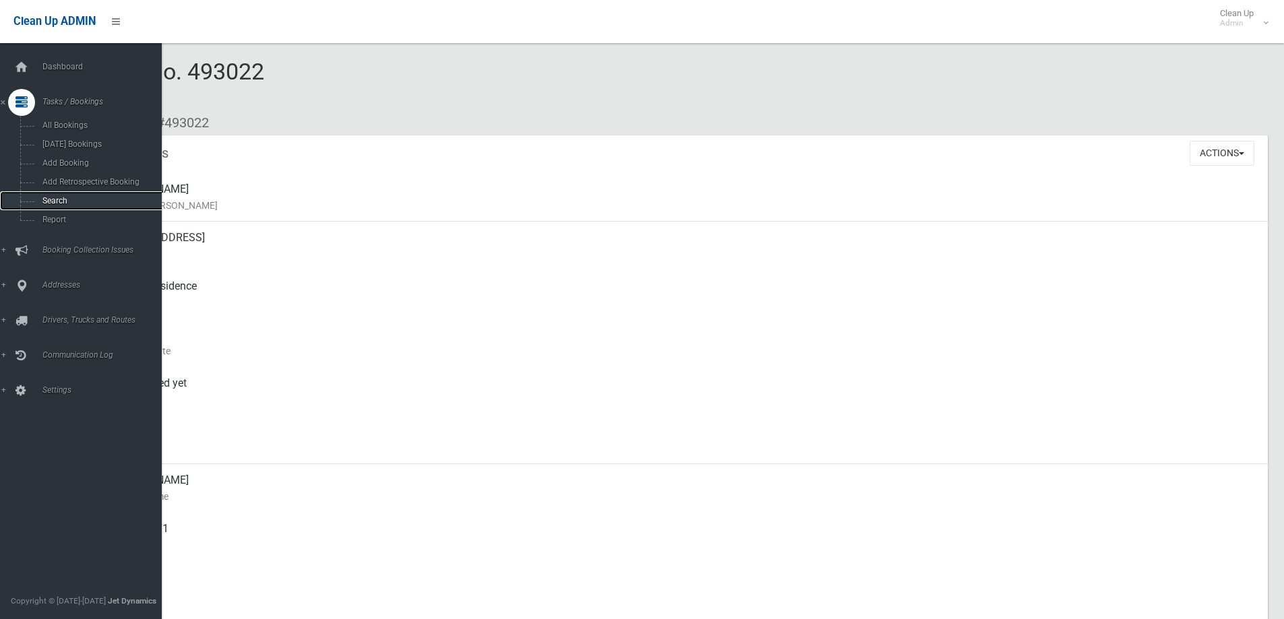
click at [60, 196] on span "Search" at bounding box center [99, 200] width 122 height 9
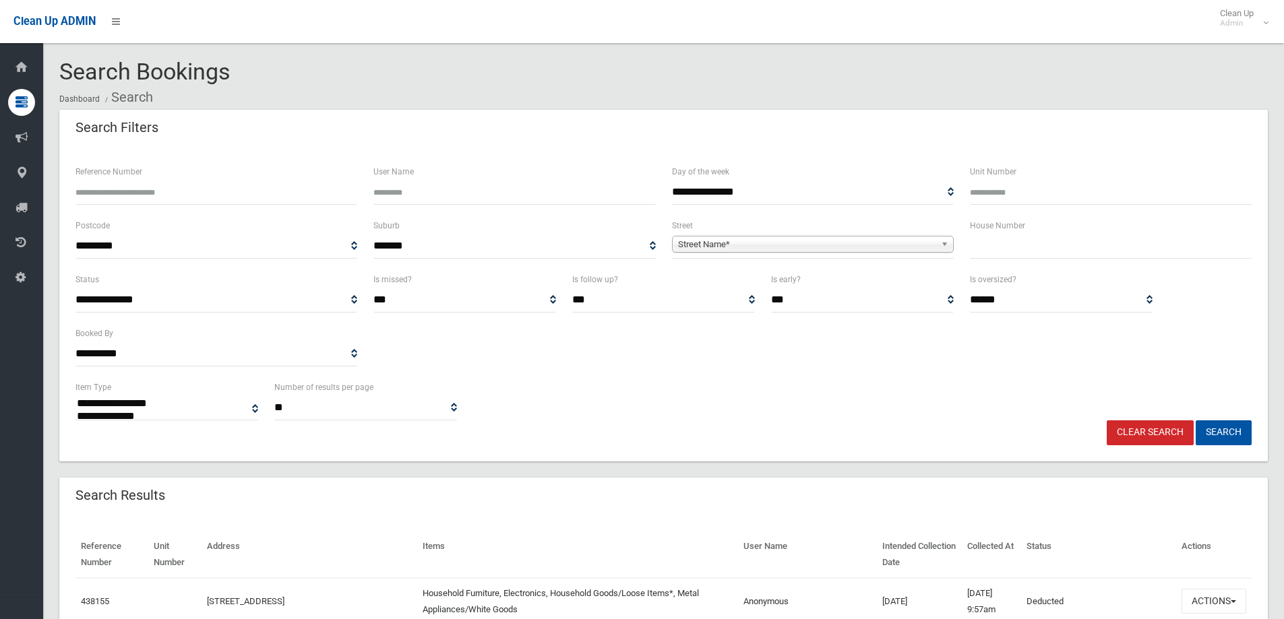
select select
click at [206, 199] on input "Reference Number" at bounding box center [216, 192] width 282 height 25
type input "******"
click at [1216, 432] on button "Search" at bounding box center [1223, 432] width 56 height 25
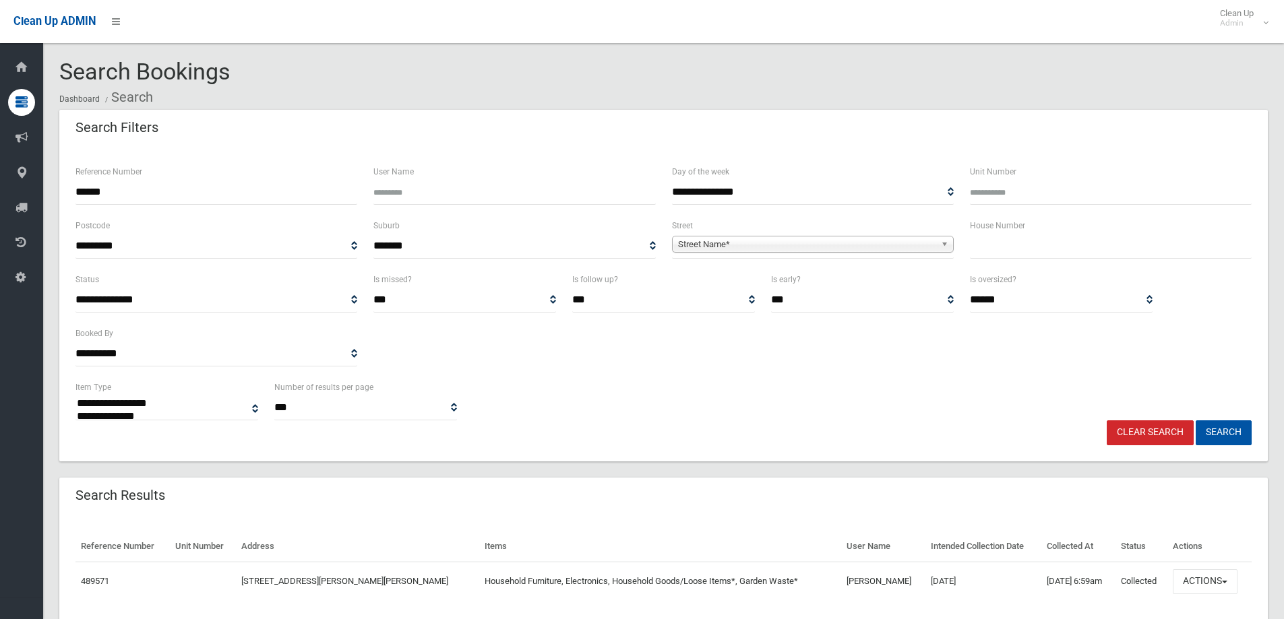
select select
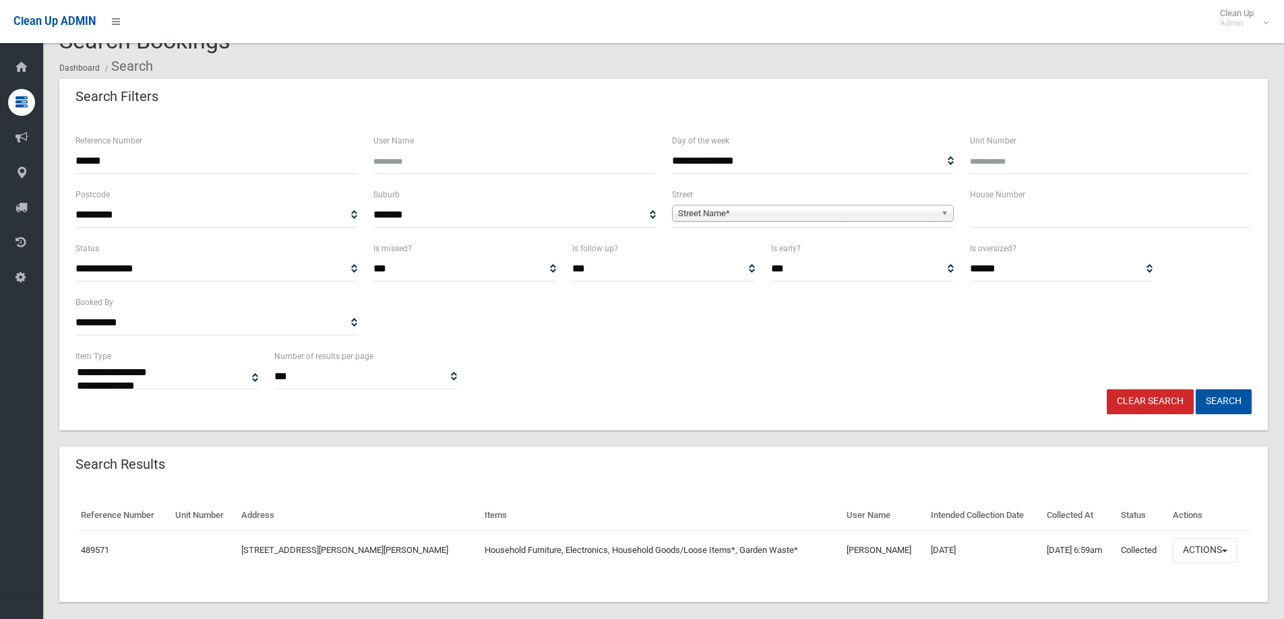
scroll to position [46, 0]
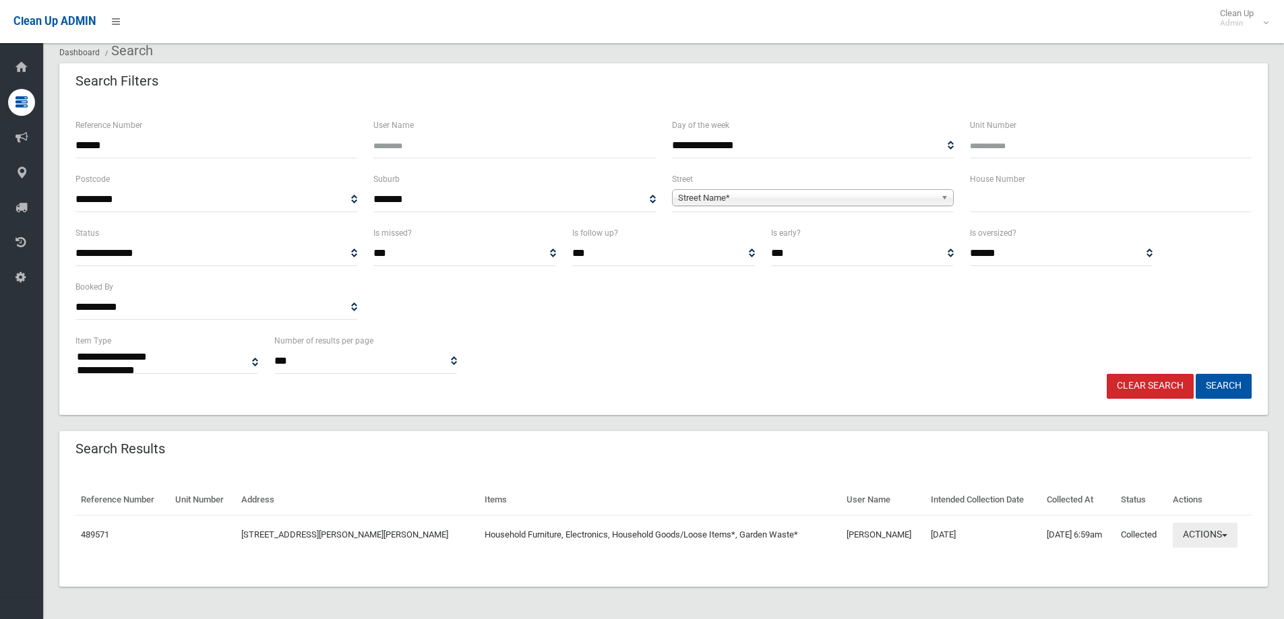
click at [1180, 536] on button "Actions" at bounding box center [1204, 535] width 65 height 25
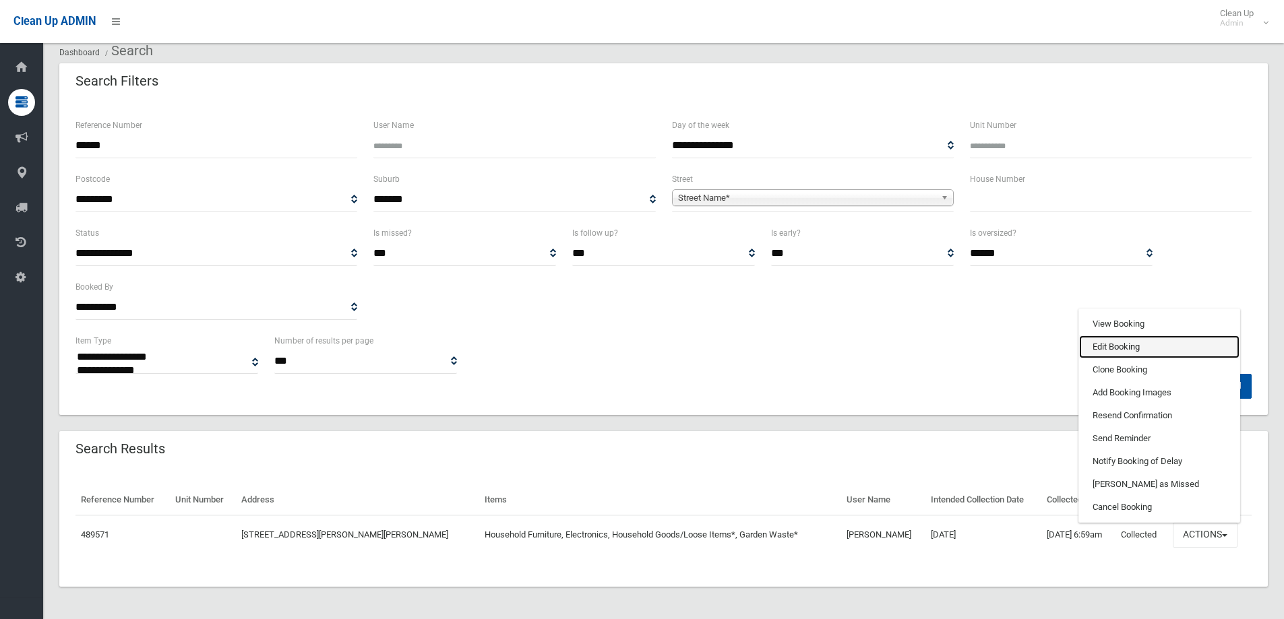
click at [1114, 341] on link "Edit Booking" at bounding box center [1159, 347] width 160 height 23
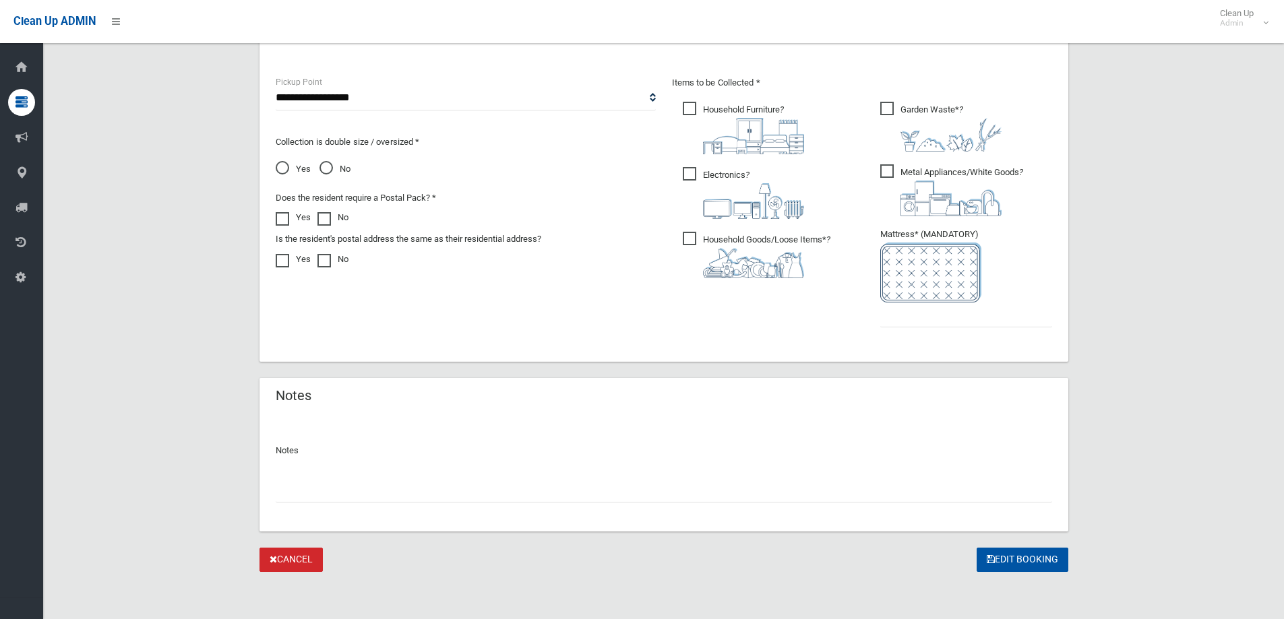
scroll to position [707, 0]
click at [345, 493] on input "text" at bounding box center [664, 488] width 776 height 25
click at [953, 315] on input "text" at bounding box center [966, 313] width 172 height 25
type input "*"
click at [311, 492] on input "text" at bounding box center [664, 488] width 776 height 25
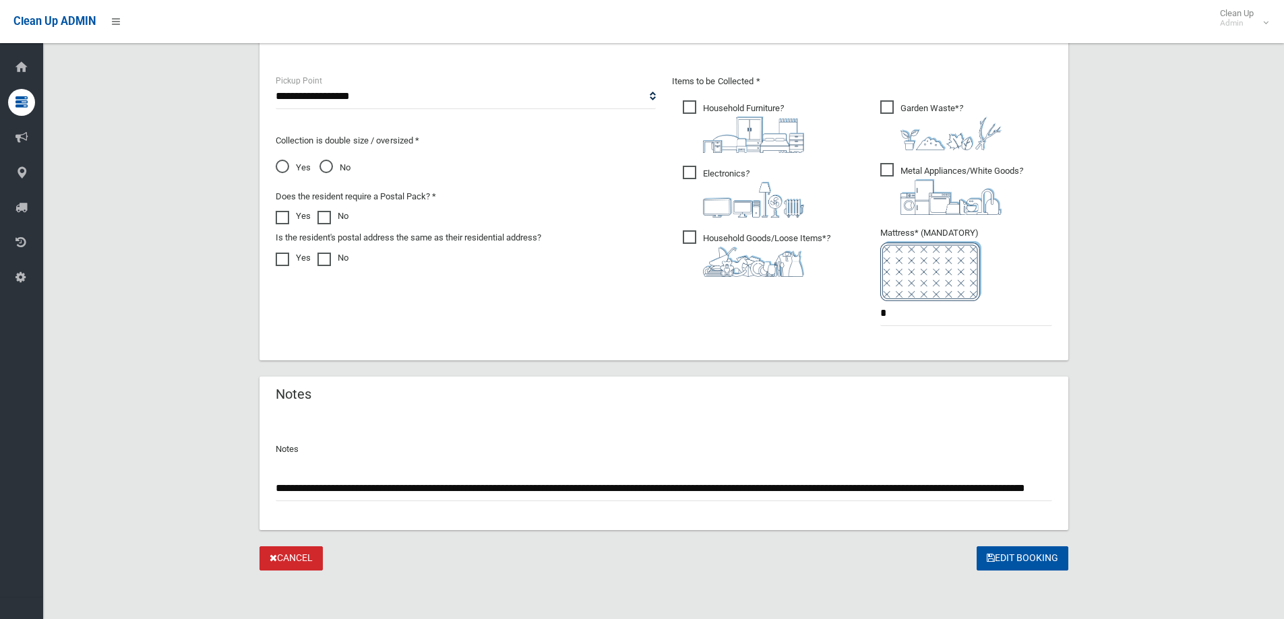
scroll to position [0, 95]
type input "**********"
click at [976, 546] on button "Edit Booking" at bounding box center [1022, 558] width 92 height 25
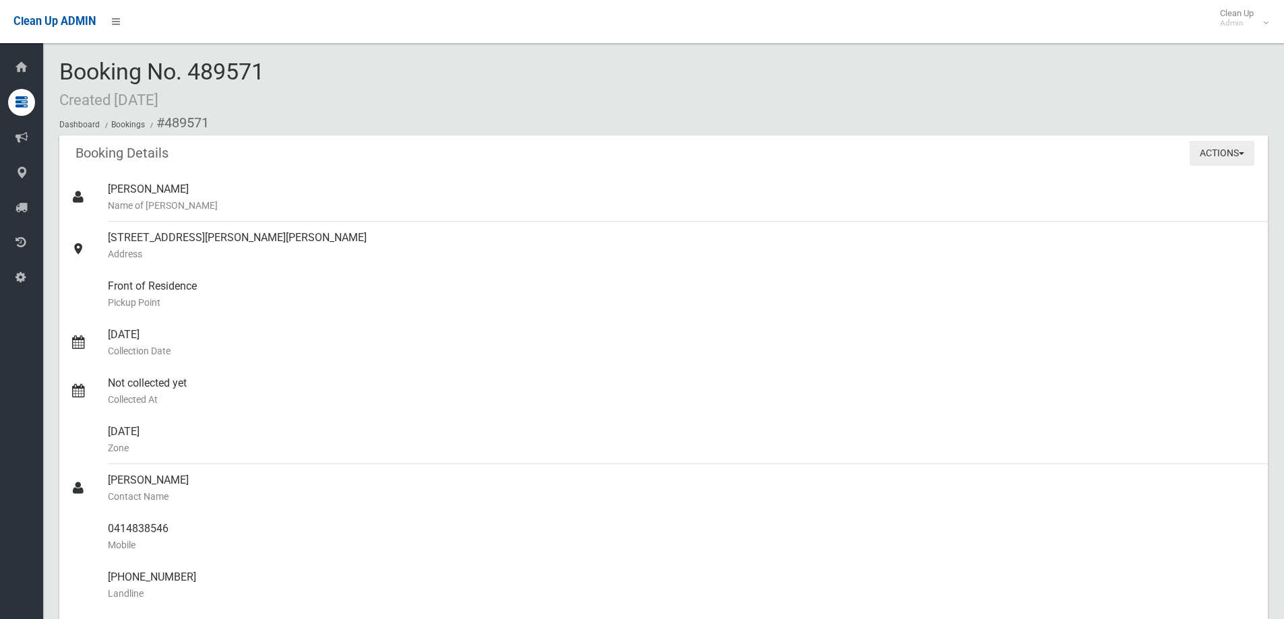
click at [1189, 151] on button "Actions" at bounding box center [1221, 153] width 65 height 25
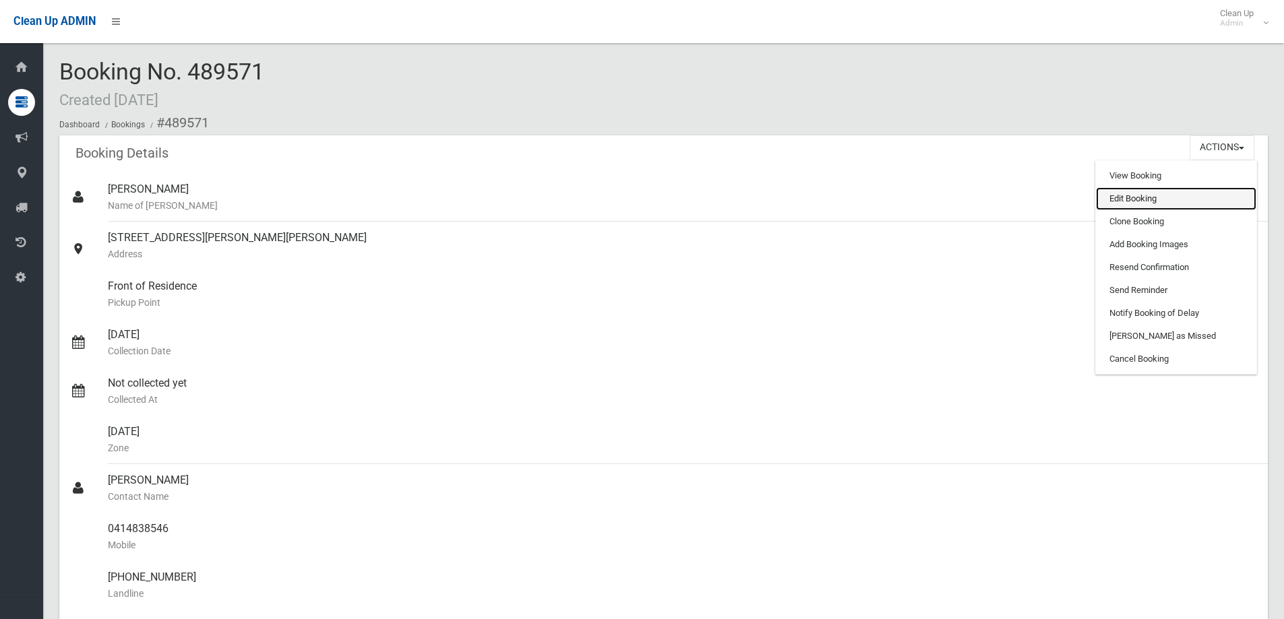
click at [1132, 191] on link "Edit Booking" at bounding box center [1176, 198] width 160 height 23
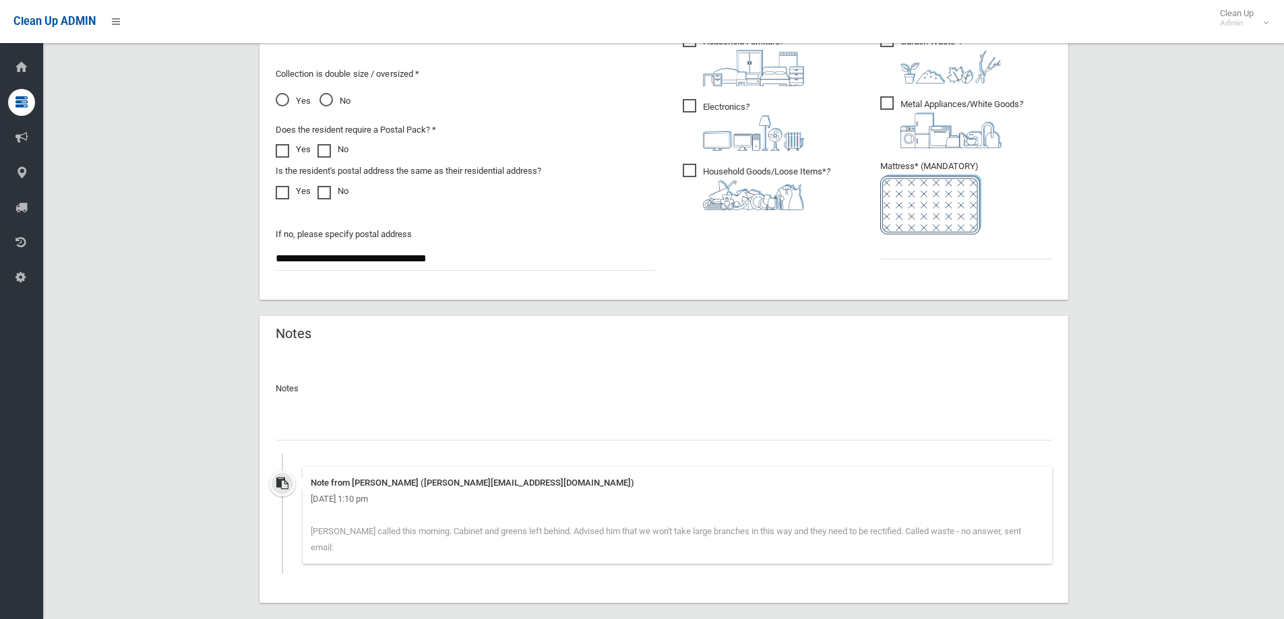
scroll to position [831, 0]
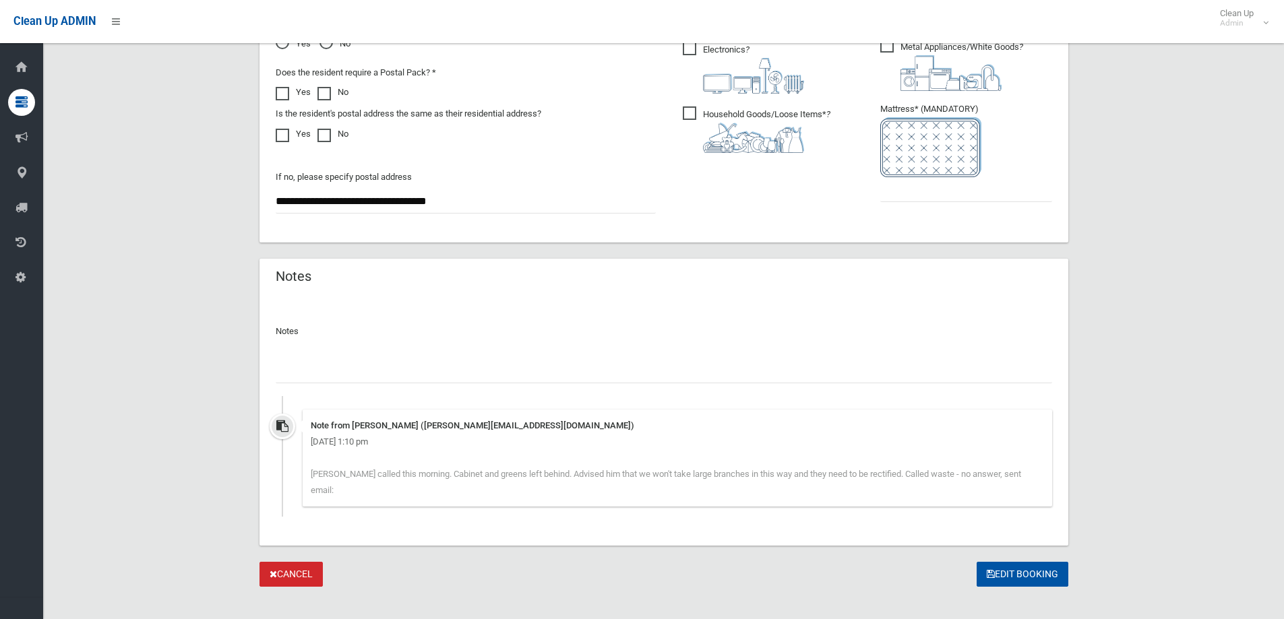
click at [329, 375] on input "text" at bounding box center [664, 370] width 776 height 25
paste input "**********"
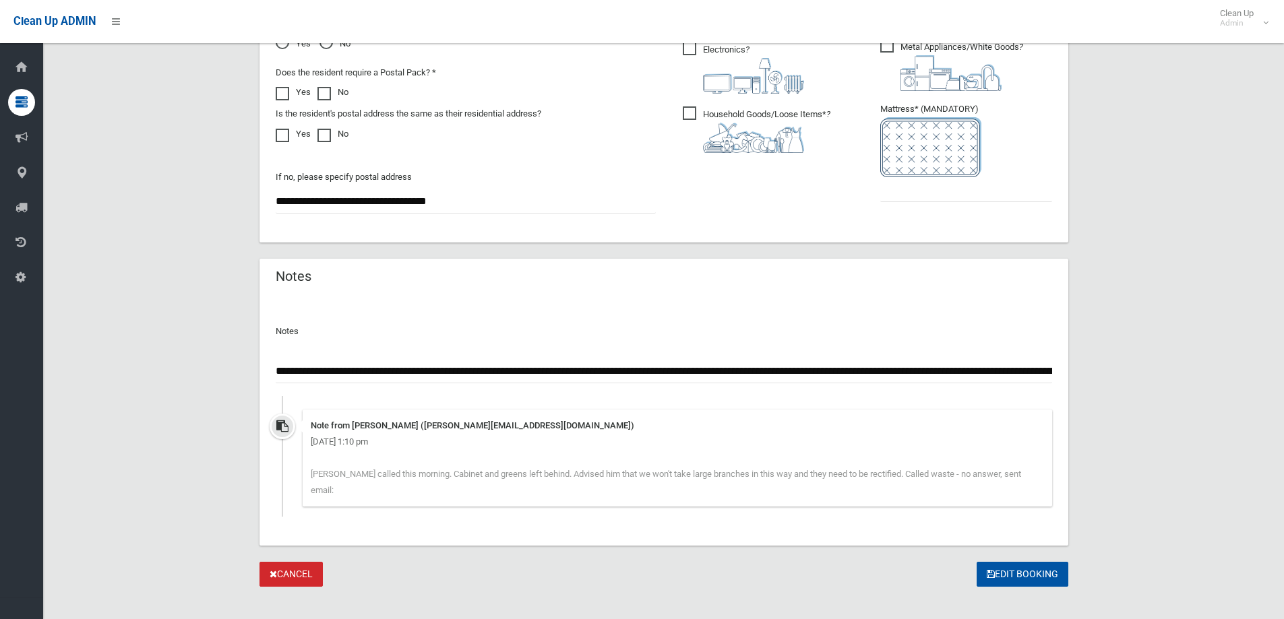
scroll to position [0, 1894]
click at [278, 367] on input "**********" at bounding box center [664, 370] width 776 height 25
type input "**********"
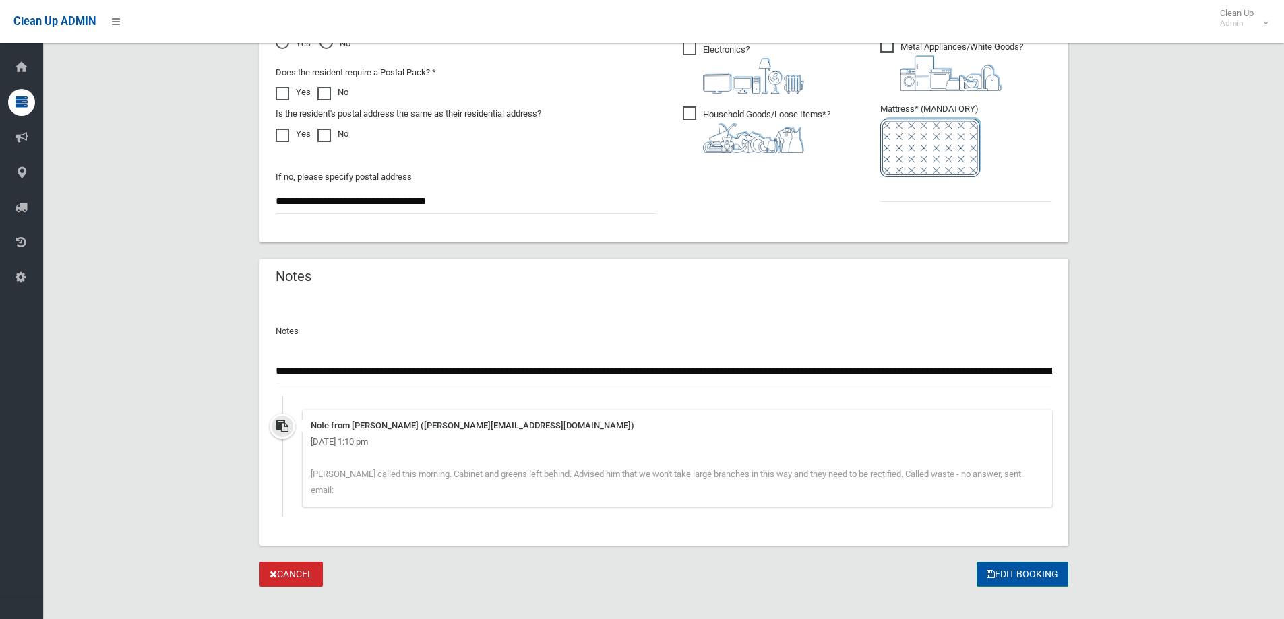
drag, startPoint x: 1013, startPoint y: 564, endPoint x: 955, endPoint y: 195, distance: 373.2
click at [926, 193] on input "text" at bounding box center [966, 189] width 172 height 25
type input "*"
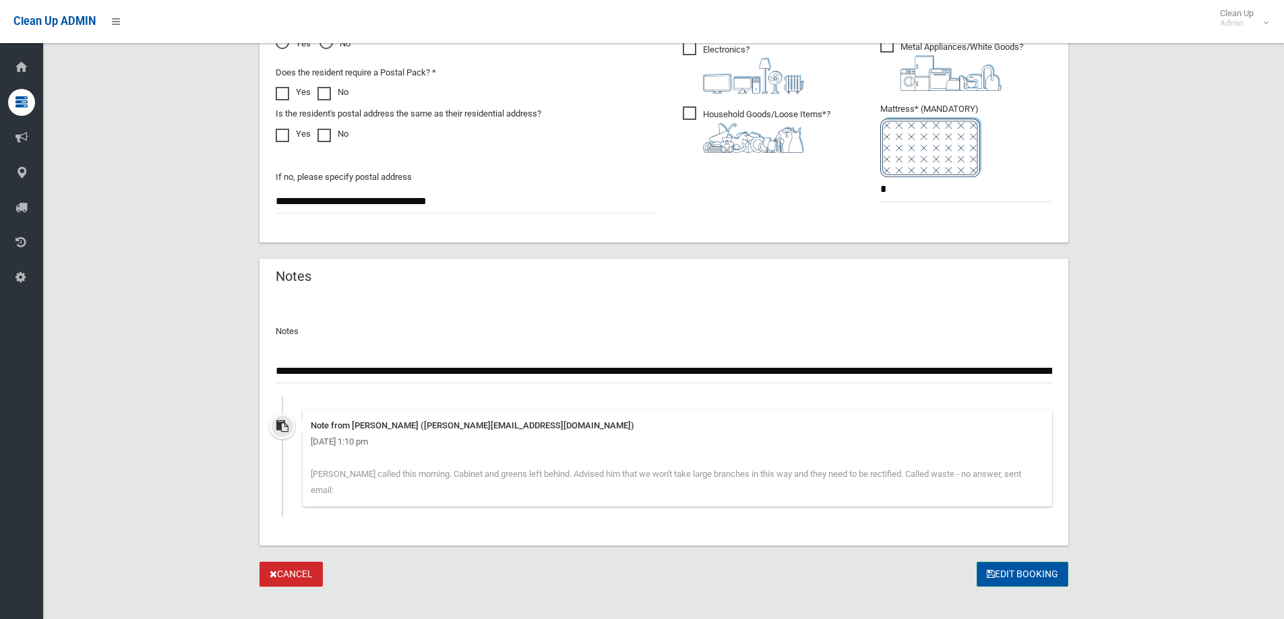
click at [1003, 562] on button "Edit Booking" at bounding box center [1022, 574] width 92 height 25
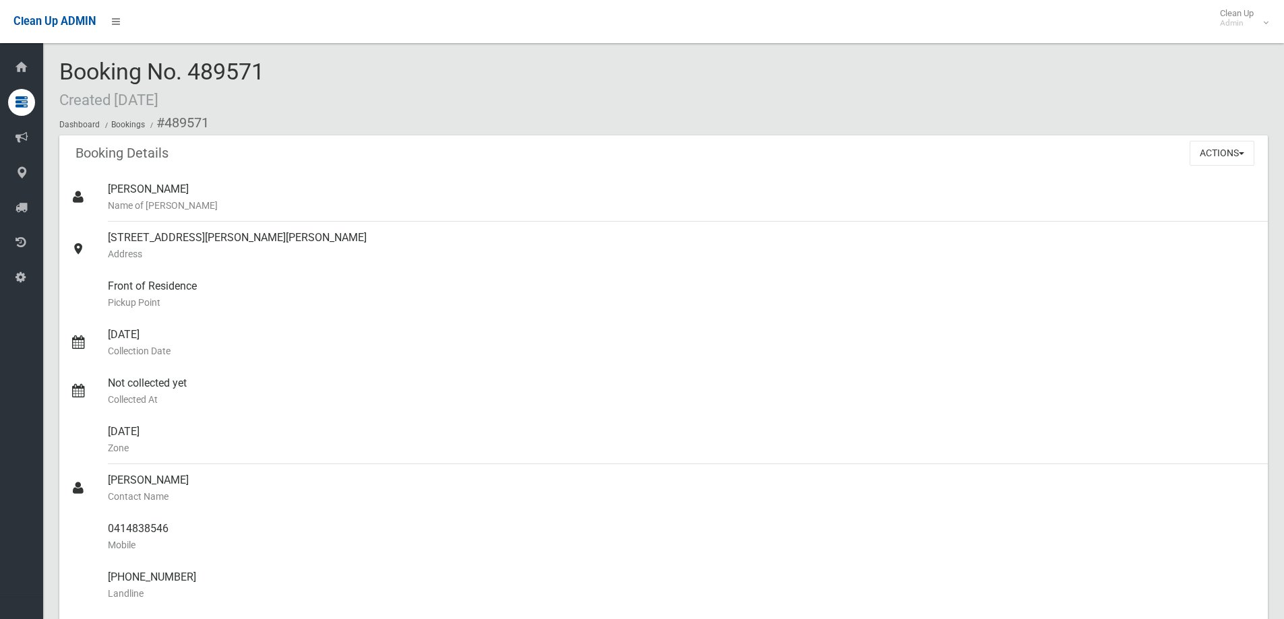
click at [1199, 140] on div "Actions View Booking Edit Booking Clone Booking Add Booking Images Resend Confi…" at bounding box center [1228, 152] width 78 height 35
click at [1210, 152] on button "Actions" at bounding box center [1221, 153] width 65 height 25
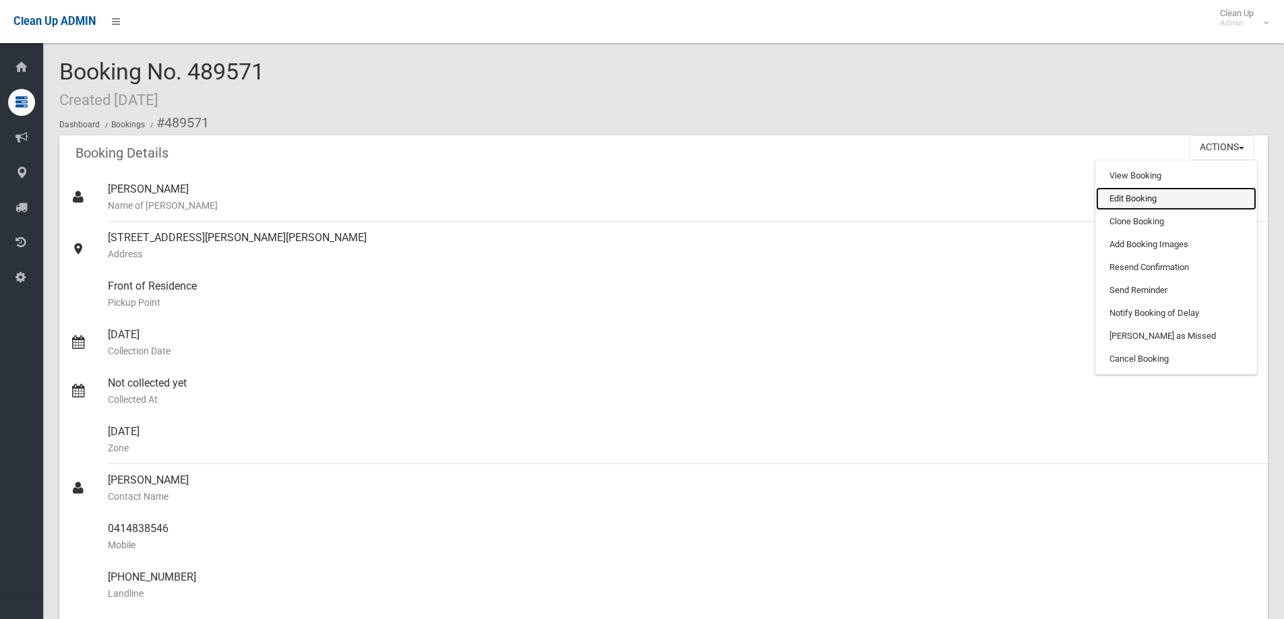
click at [1144, 196] on link "Edit Booking" at bounding box center [1176, 198] width 160 height 23
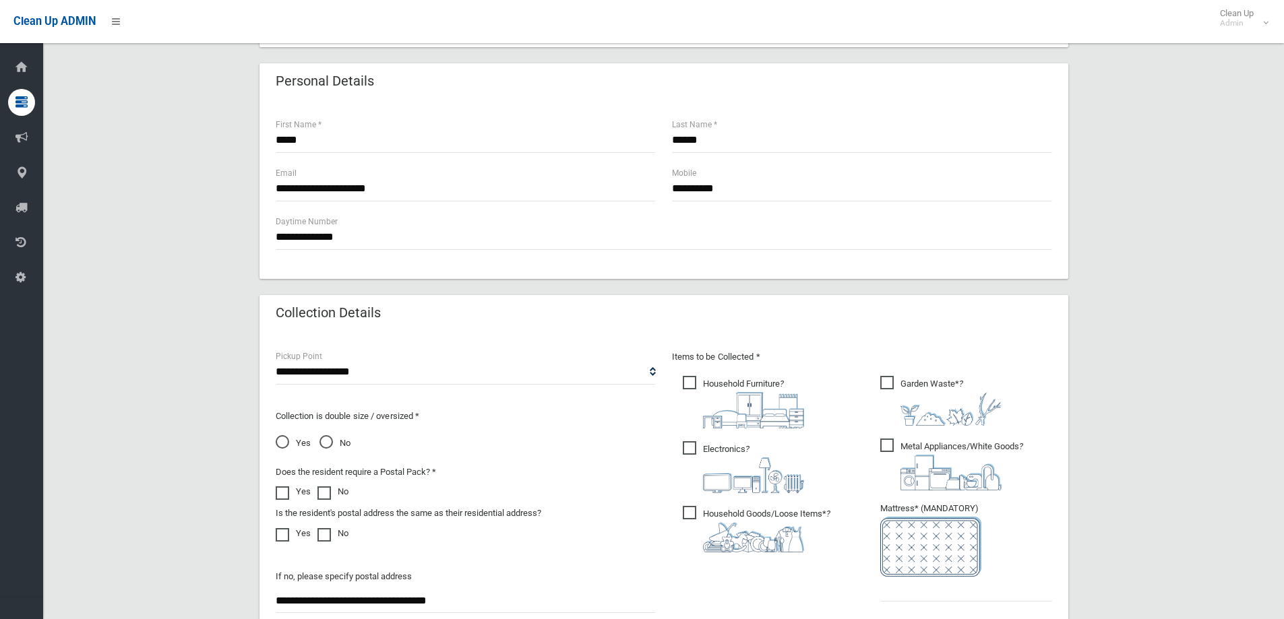
scroll to position [606, 0]
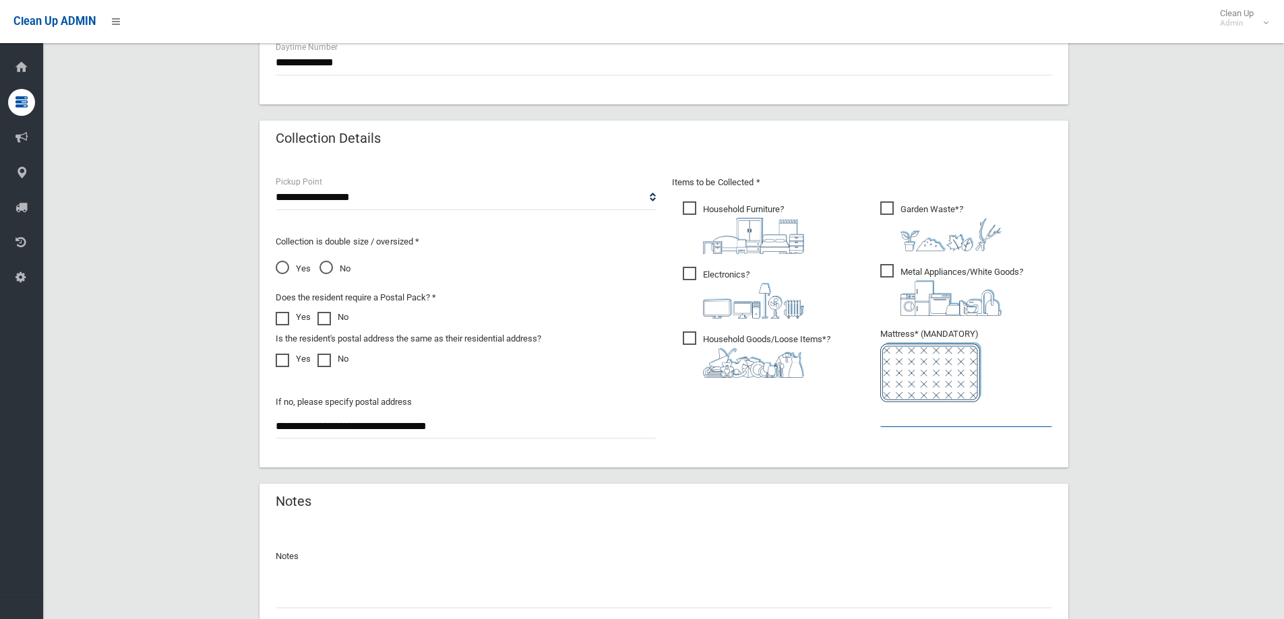
click at [943, 418] on input "text" at bounding box center [966, 414] width 172 height 25
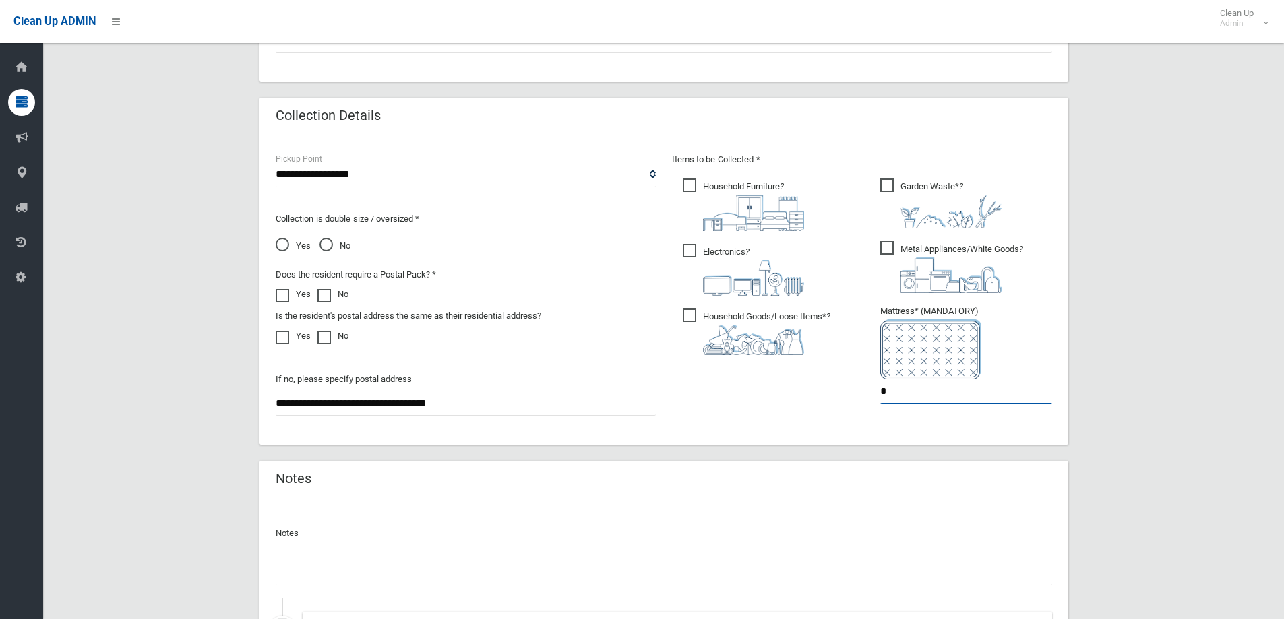
scroll to position [955, 0]
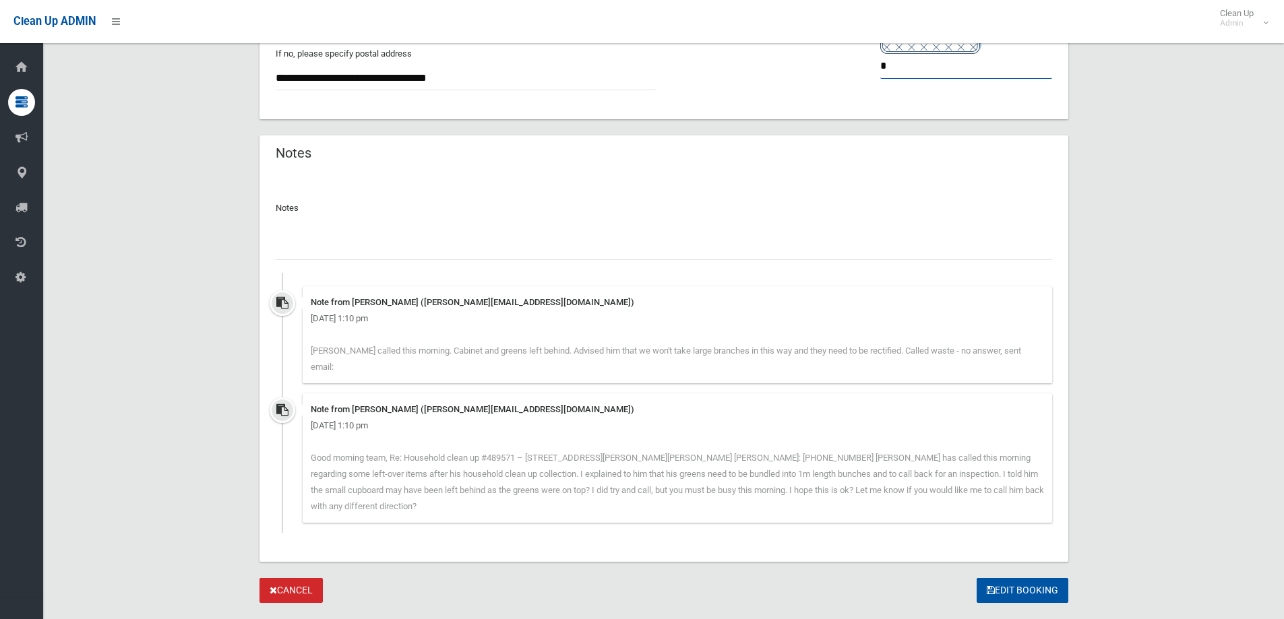
type input "*"
click at [455, 244] on input "text" at bounding box center [664, 247] width 776 height 25
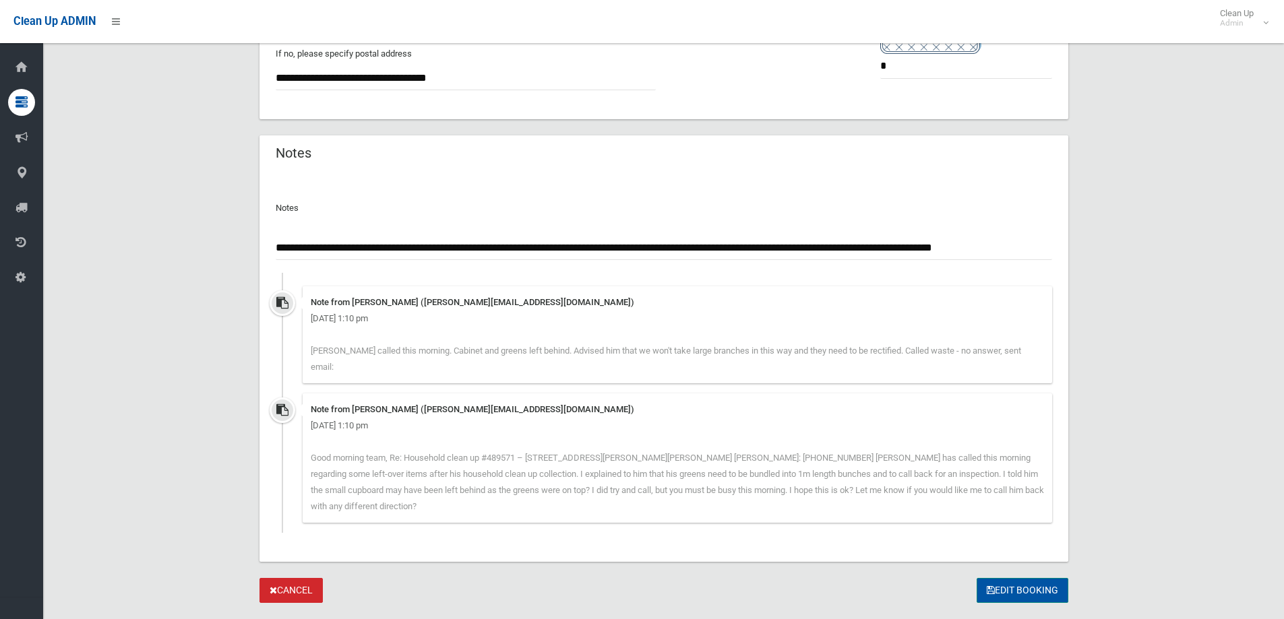
type input "**********"
click at [1001, 578] on button "Edit Booking" at bounding box center [1022, 590] width 92 height 25
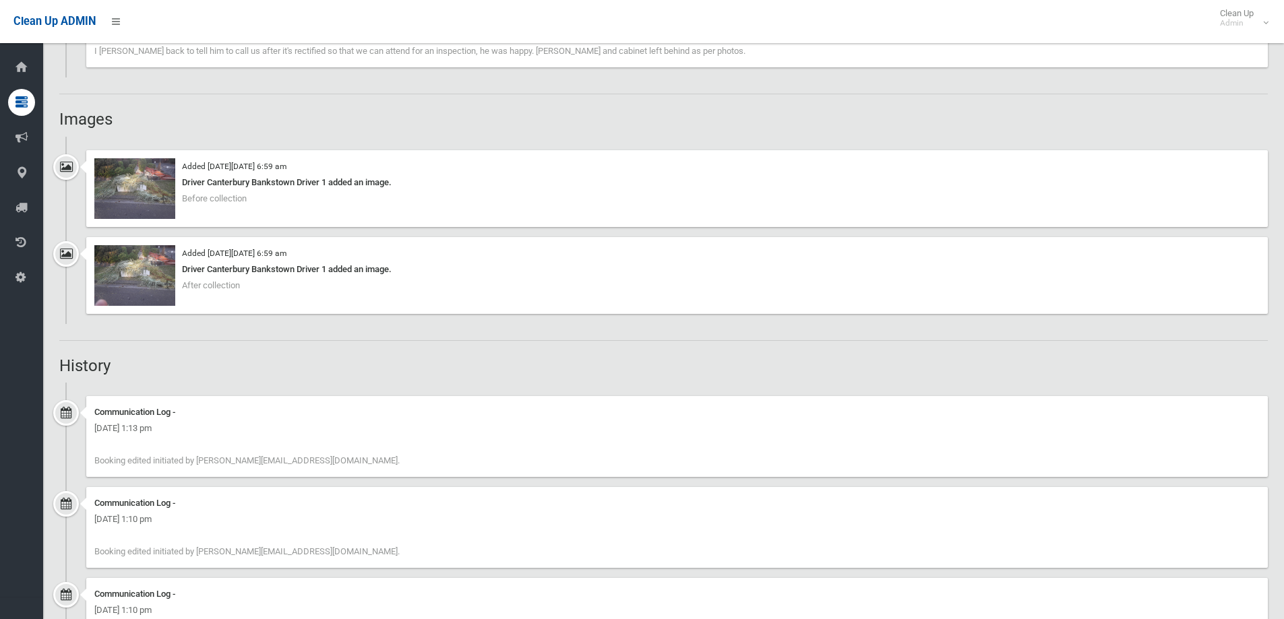
scroll to position [1213, 0]
